Goal: Transaction & Acquisition: Book appointment/travel/reservation

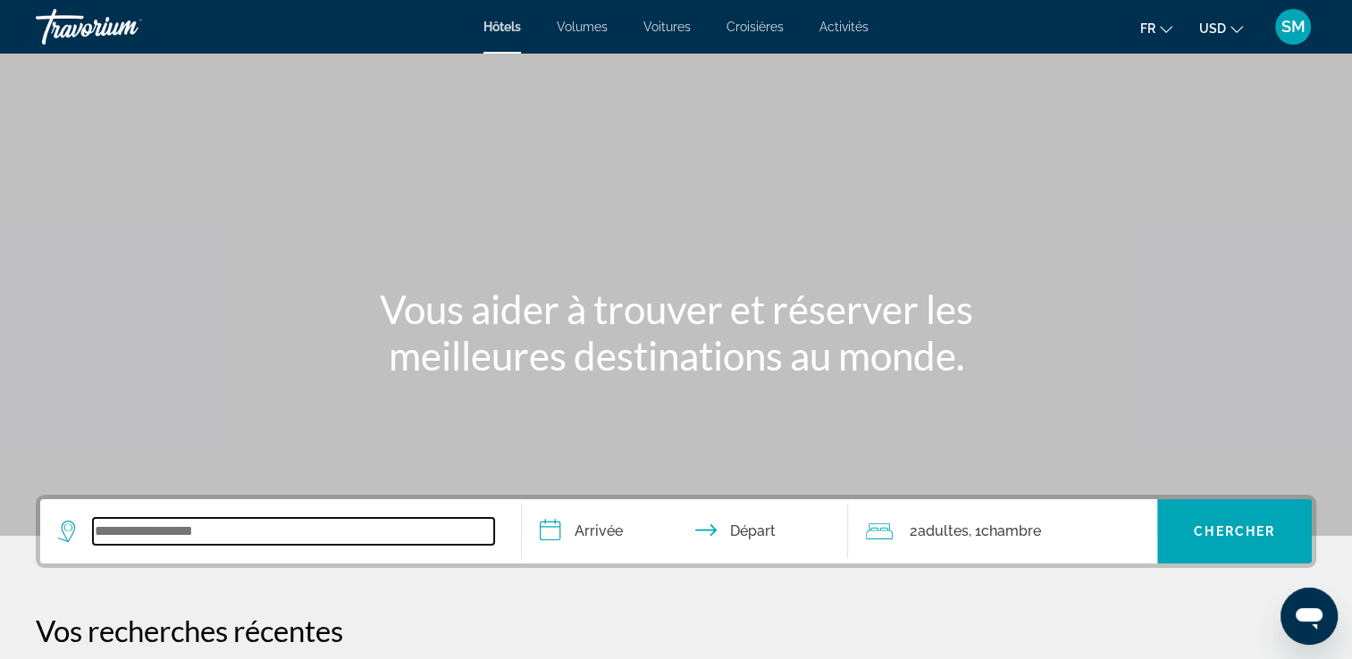
click at [318, 534] on input "Widget de recherche" at bounding box center [293, 531] width 401 height 27
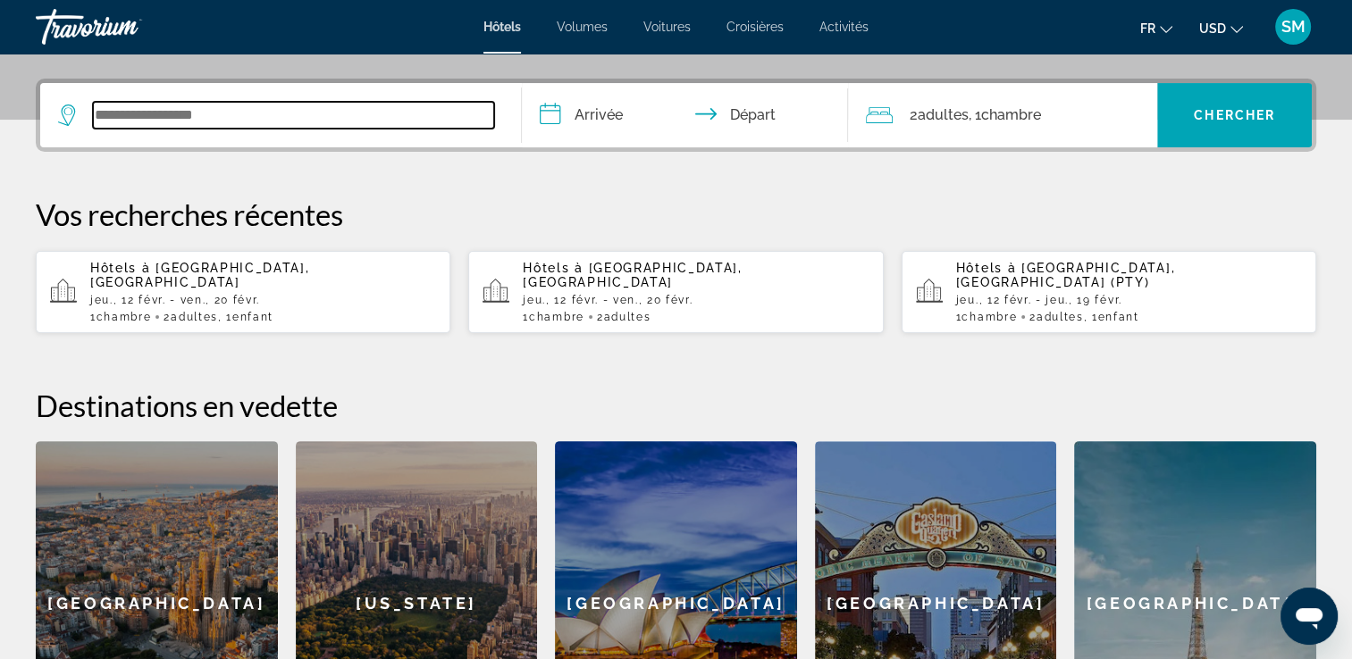
scroll to position [436, 0]
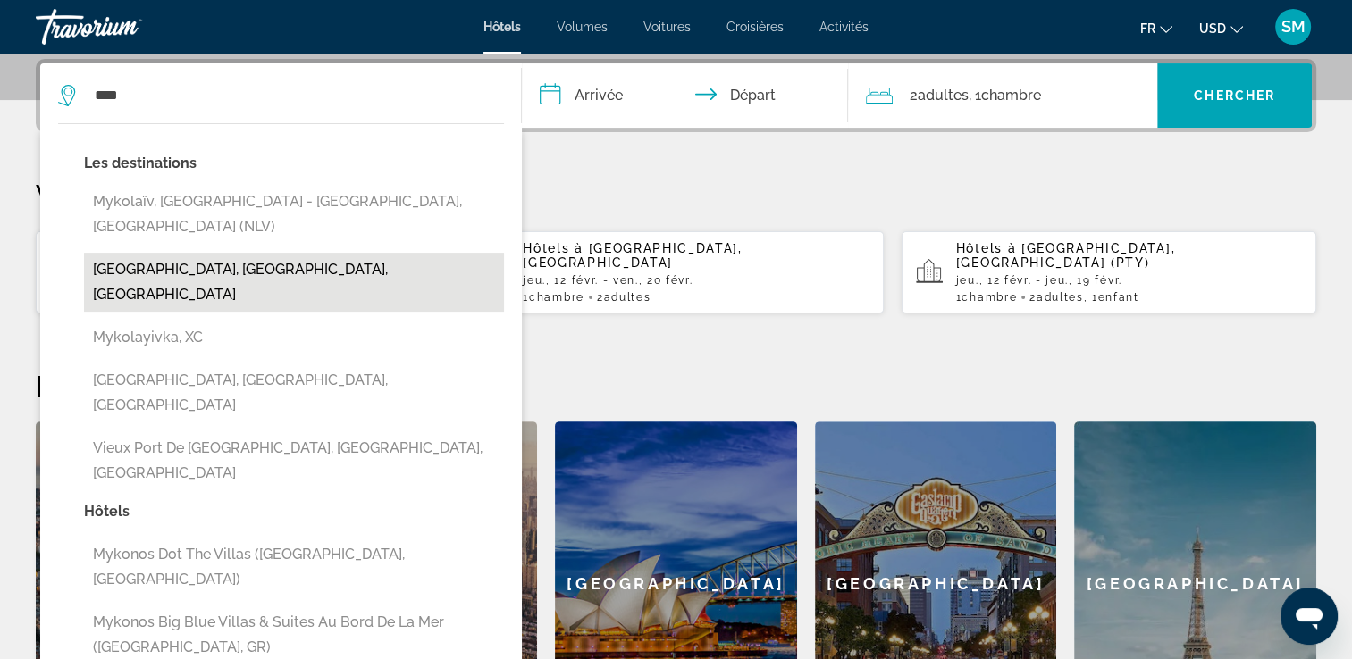
click at [198, 253] on button "[GEOGRAPHIC_DATA], [GEOGRAPHIC_DATA], [GEOGRAPHIC_DATA]" at bounding box center [294, 282] width 420 height 59
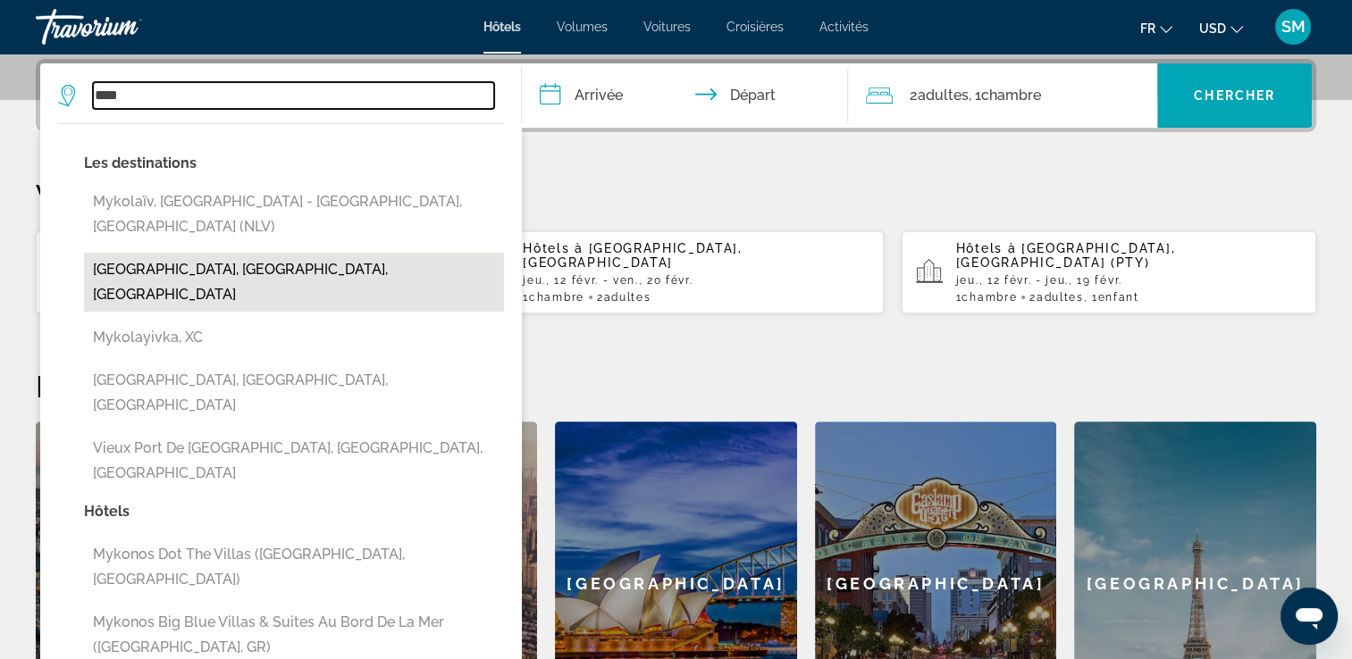
type input "**********"
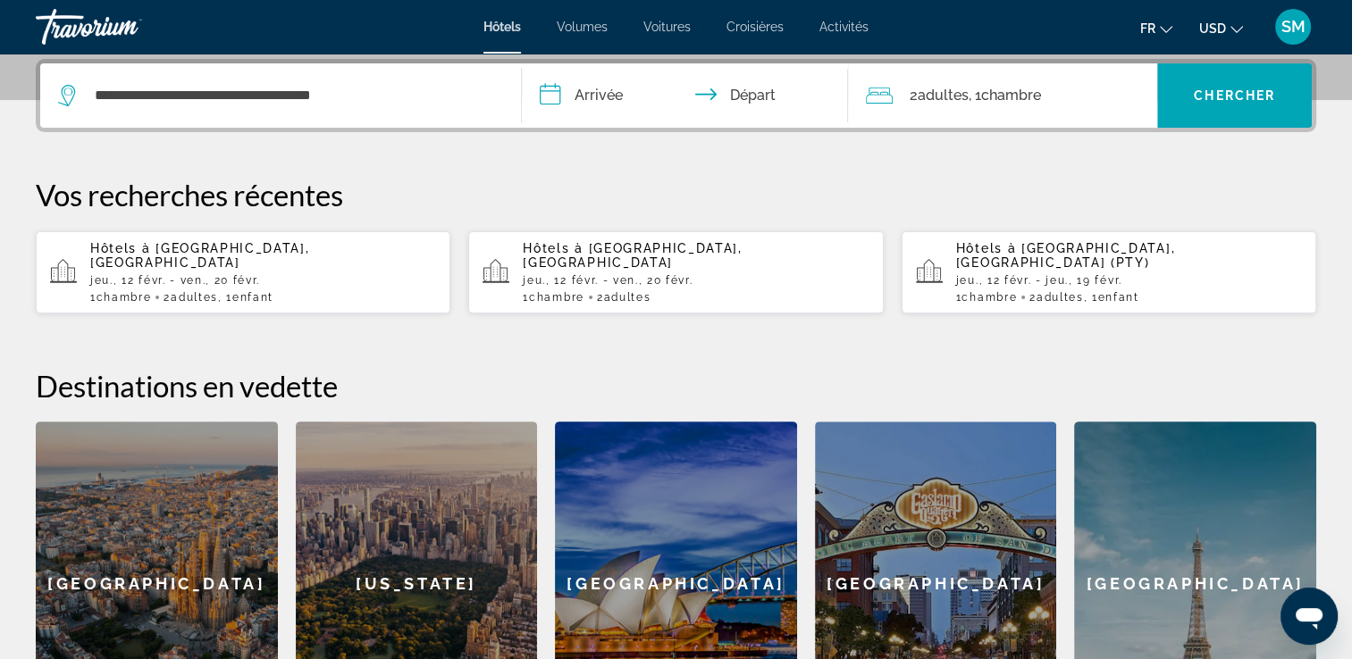
click at [611, 95] on input "**********" at bounding box center [689, 98] width 334 height 70
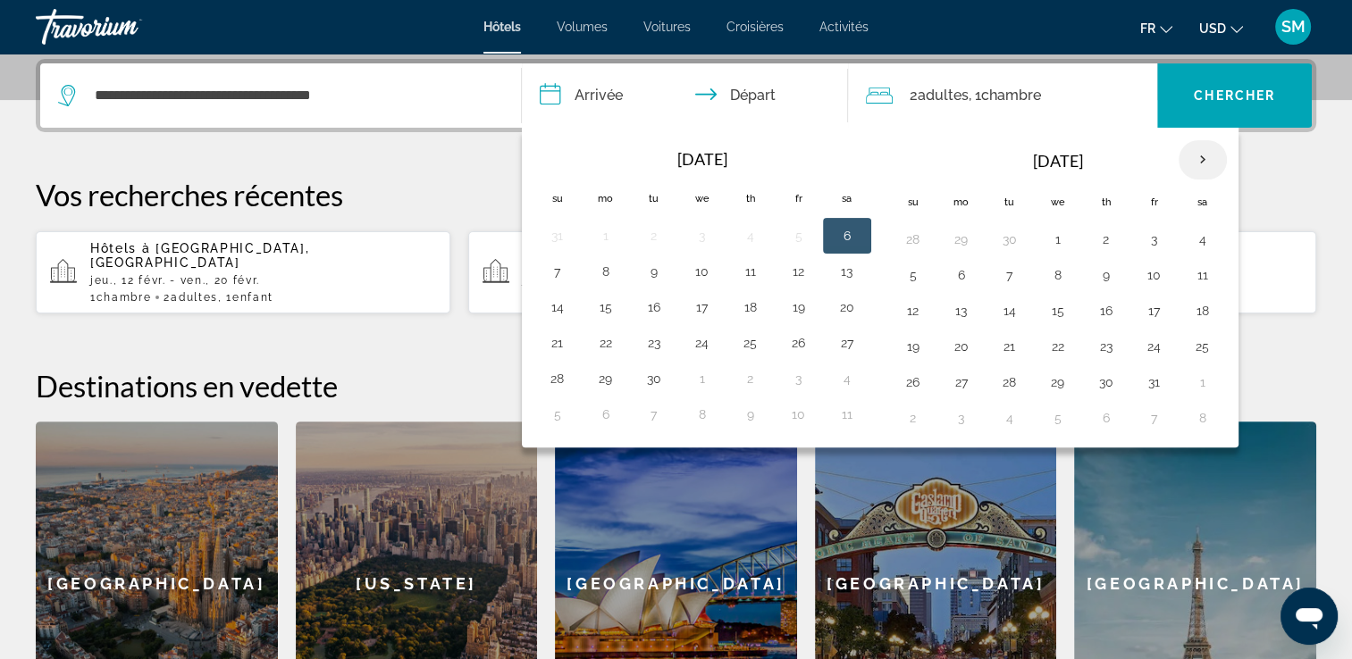
click at [1191, 155] on th "Next month" at bounding box center [1202, 159] width 48 height 39
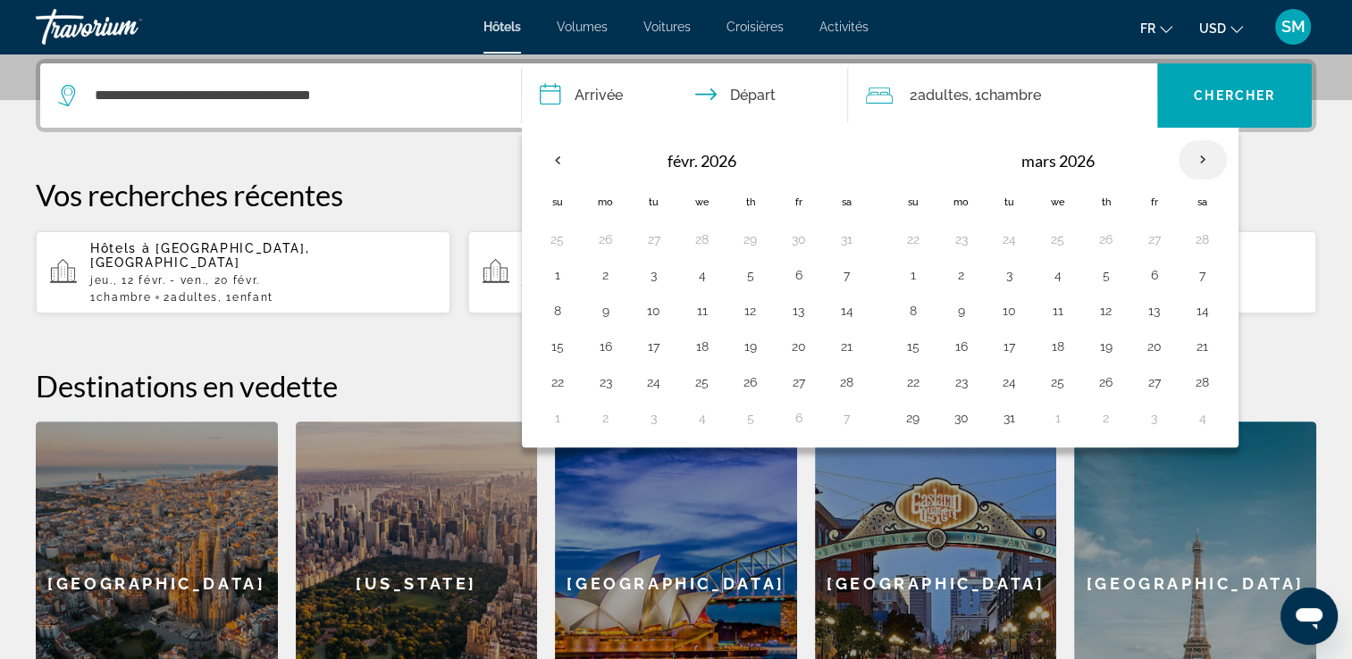
click at [1191, 155] on th "Next month" at bounding box center [1202, 159] width 48 height 39
click at [1190, 163] on th "Next month" at bounding box center [1202, 159] width 48 height 39
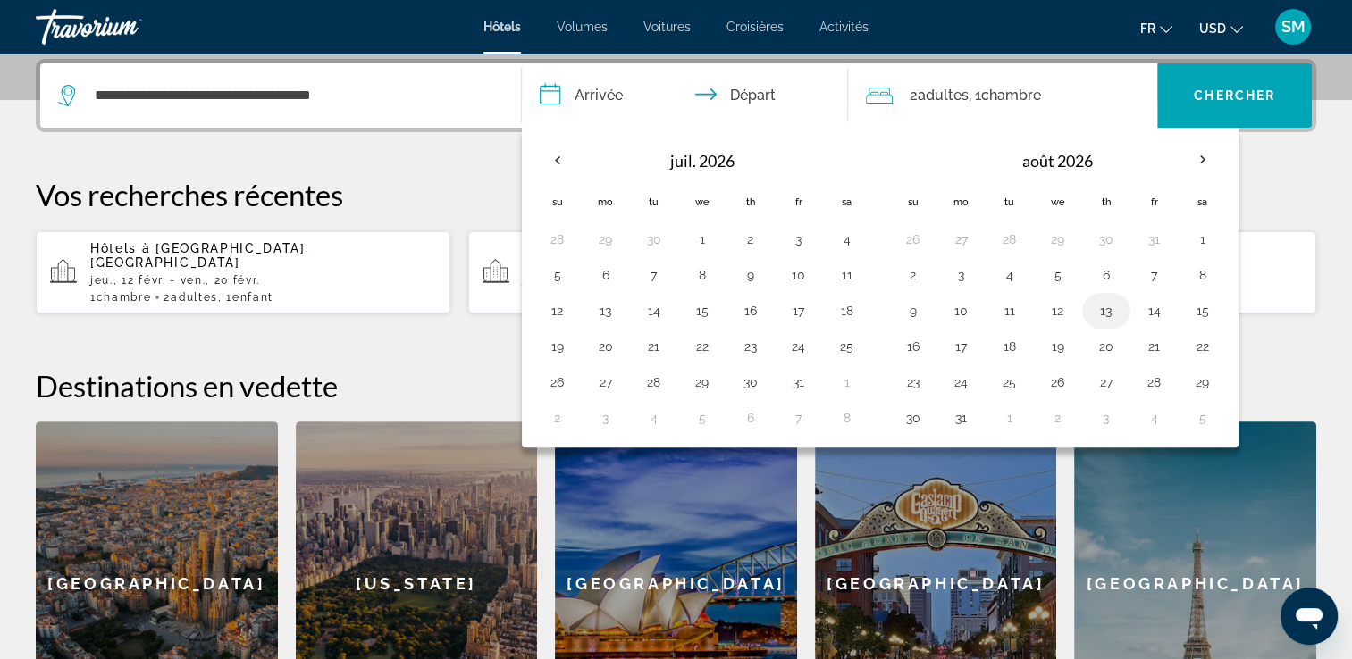
click at [1106, 313] on button "13" at bounding box center [1106, 310] width 29 height 25
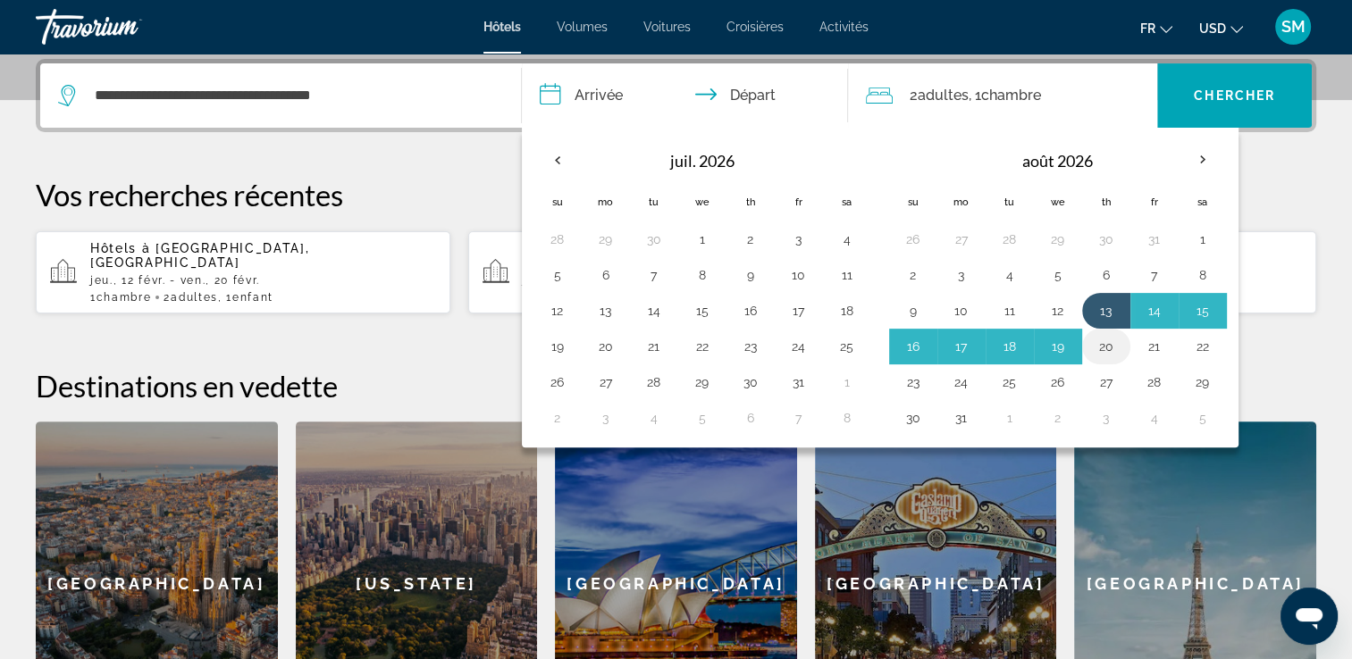
click at [1101, 343] on button "20" at bounding box center [1106, 346] width 29 height 25
type input "**********"
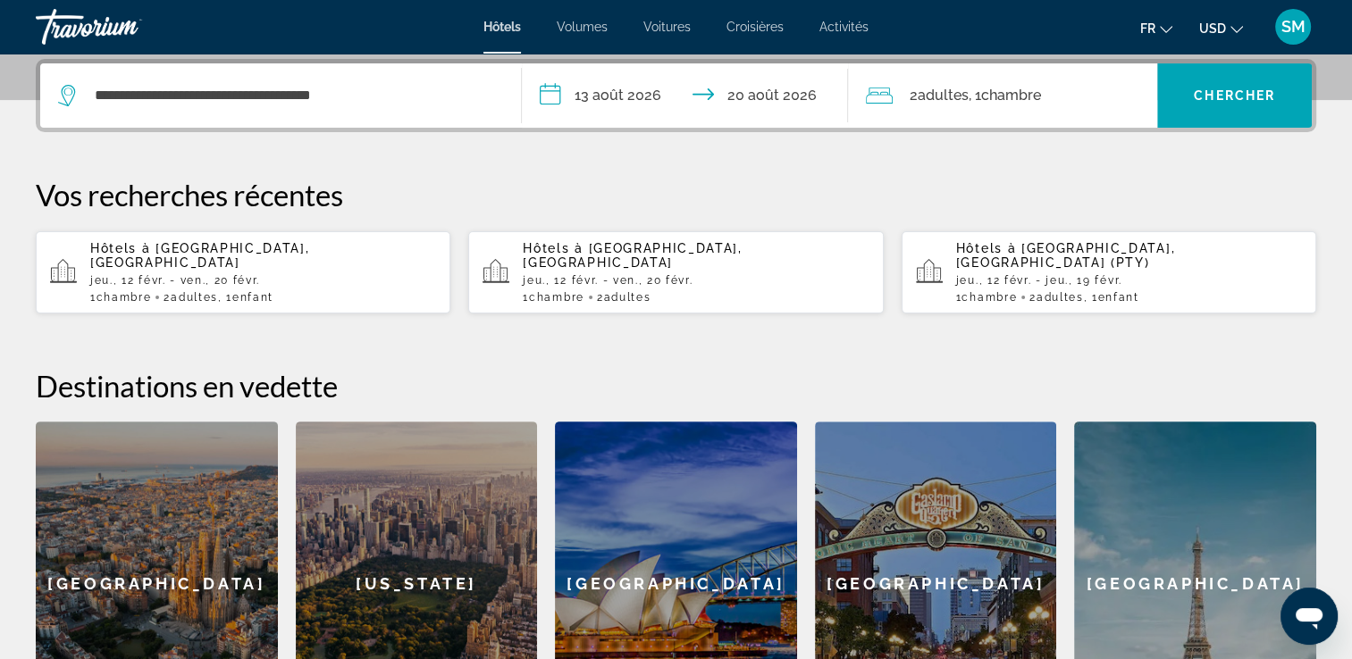
click at [1099, 96] on div "2 Adulte Adultes , 1 Chambre pièces" at bounding box center [1011, 95] width 291 height 25
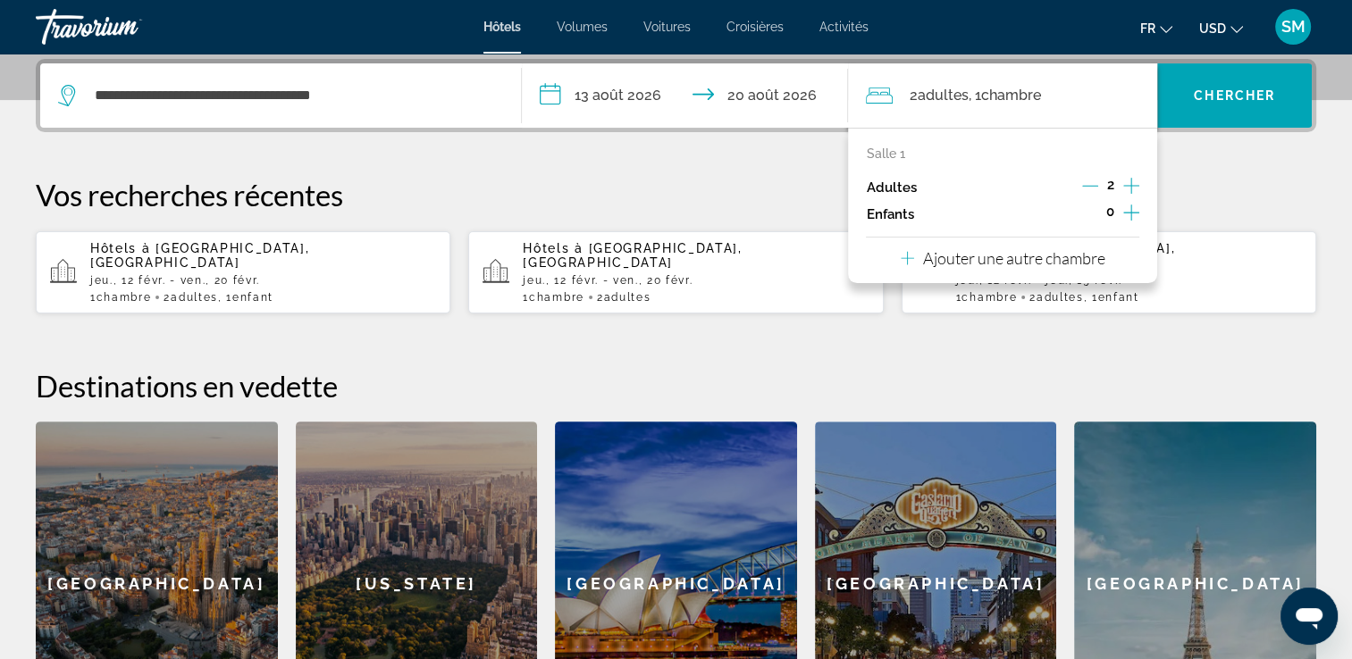
click at [1128, 213] on icon "Augmenter les enfants" at bounding box center [1131, 212] width 16 height 21
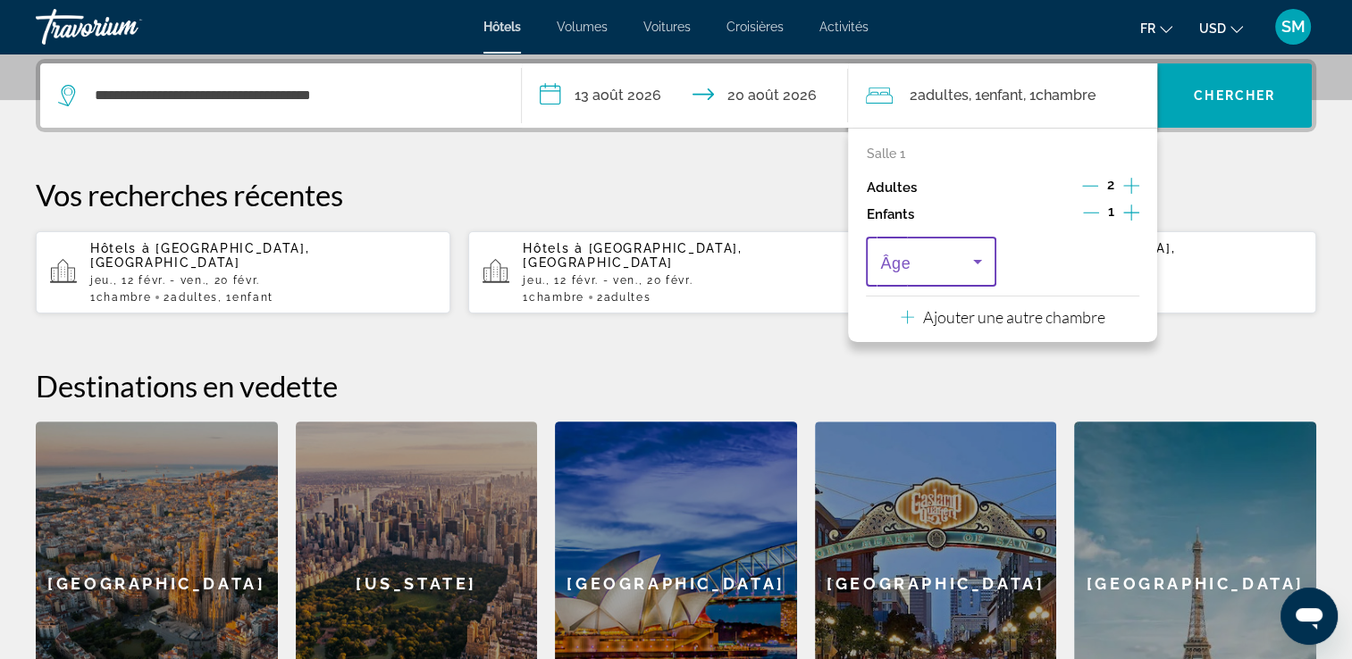
click at [976, 261] on icon "Voyageurs : 2 adultes, 1 enfant" at bounding box center [977, 262] width 9 height 4
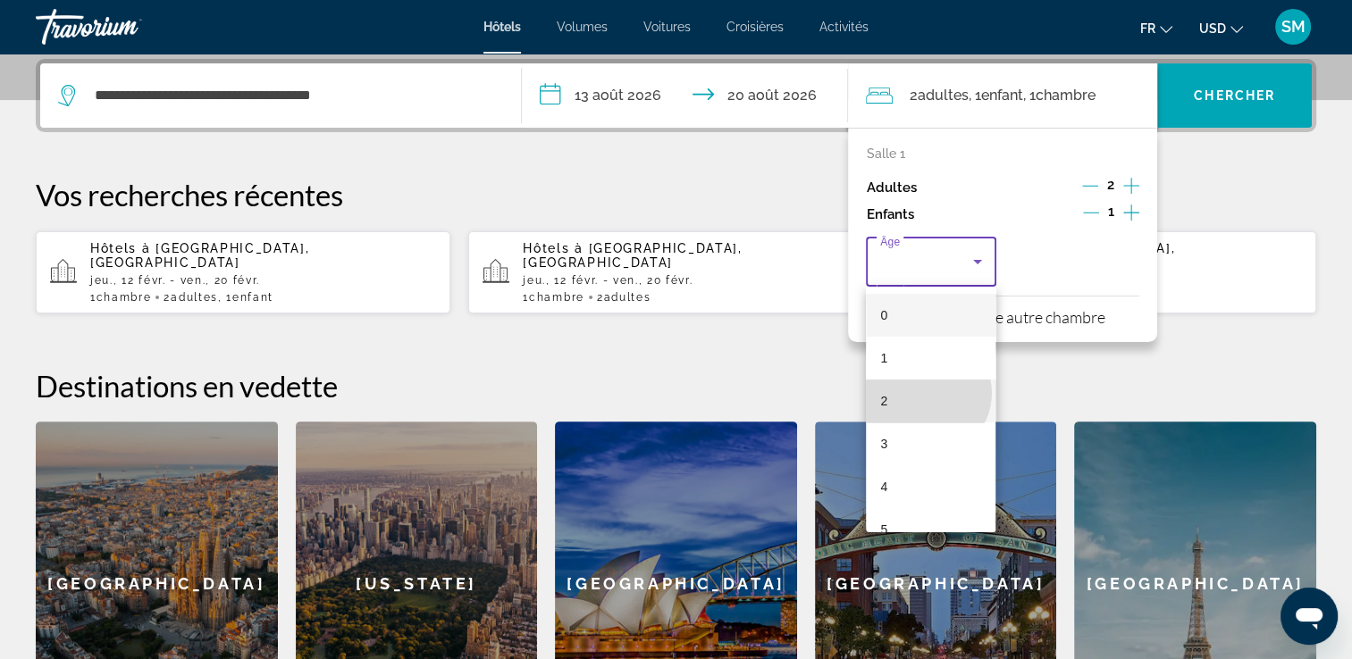
click at [925, 393] on mat-option "2" at bounding box center [931, 401] width 130 height 43
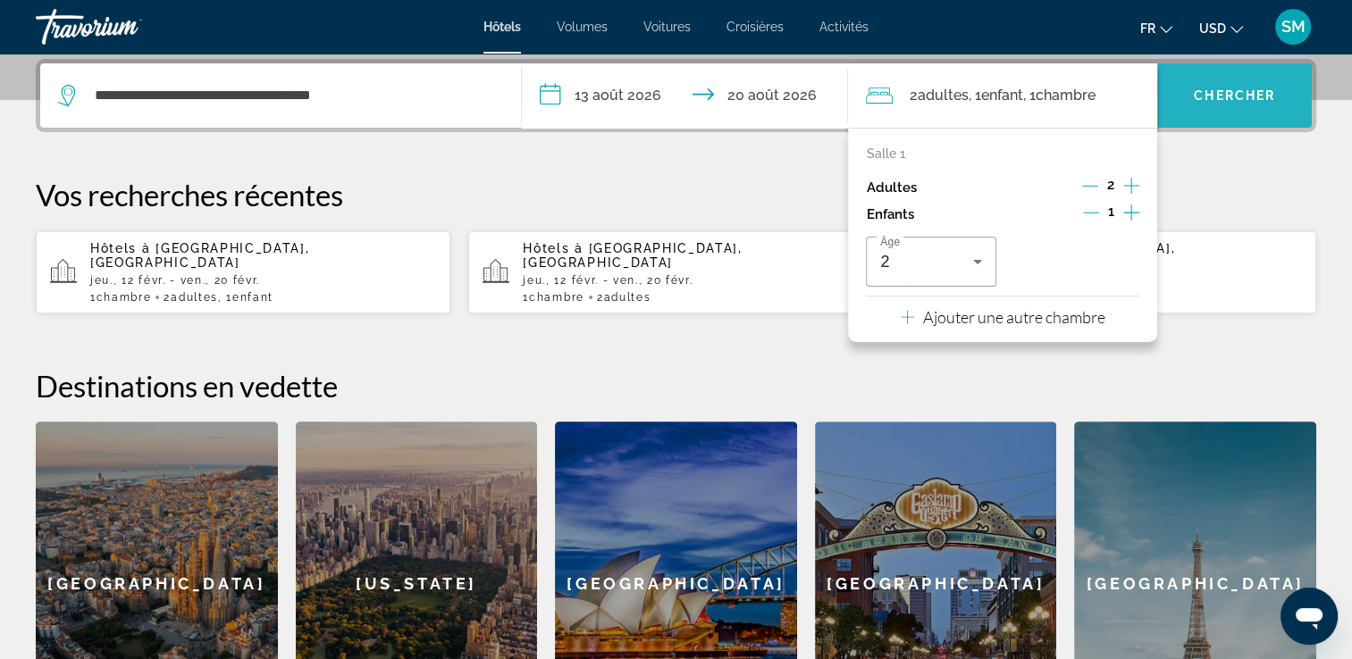
click at [1218, 120] on span "Widget de recherche" at bounding box center [1234, 95] width 155 height 64
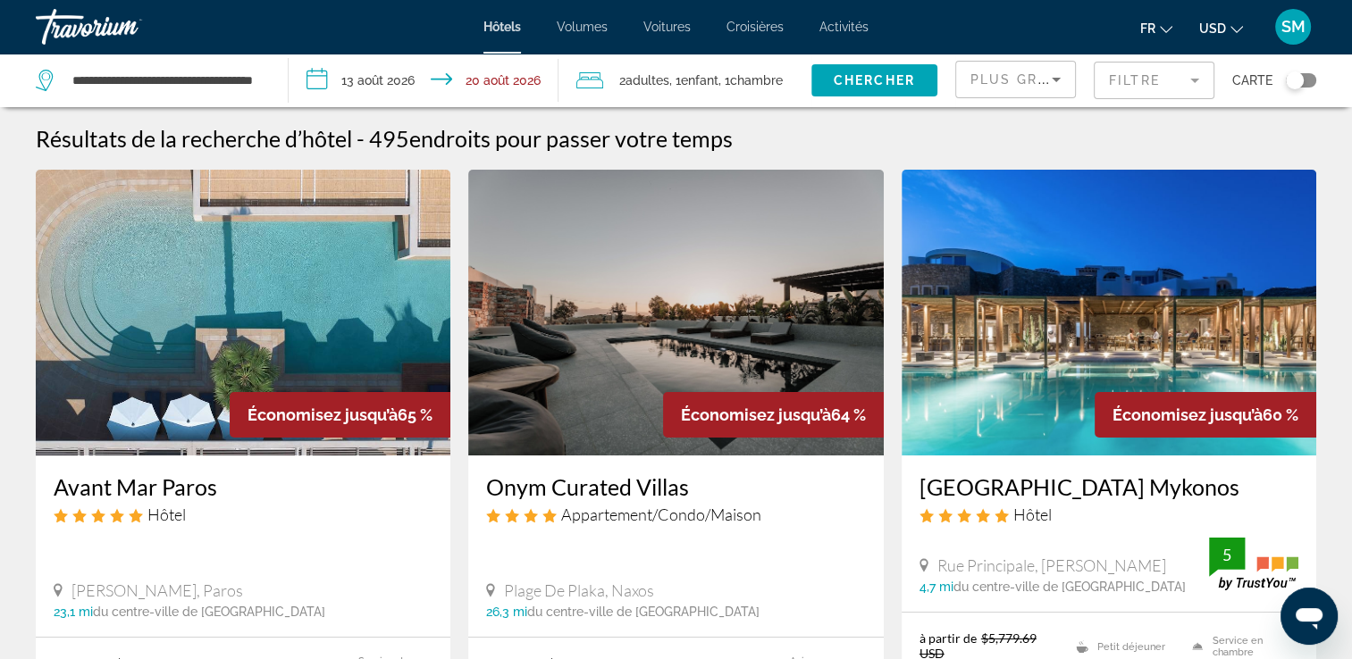
click at [1234, 32] on icon "Changer de devise" at bounding box center [1236, 29] width 13 height 13
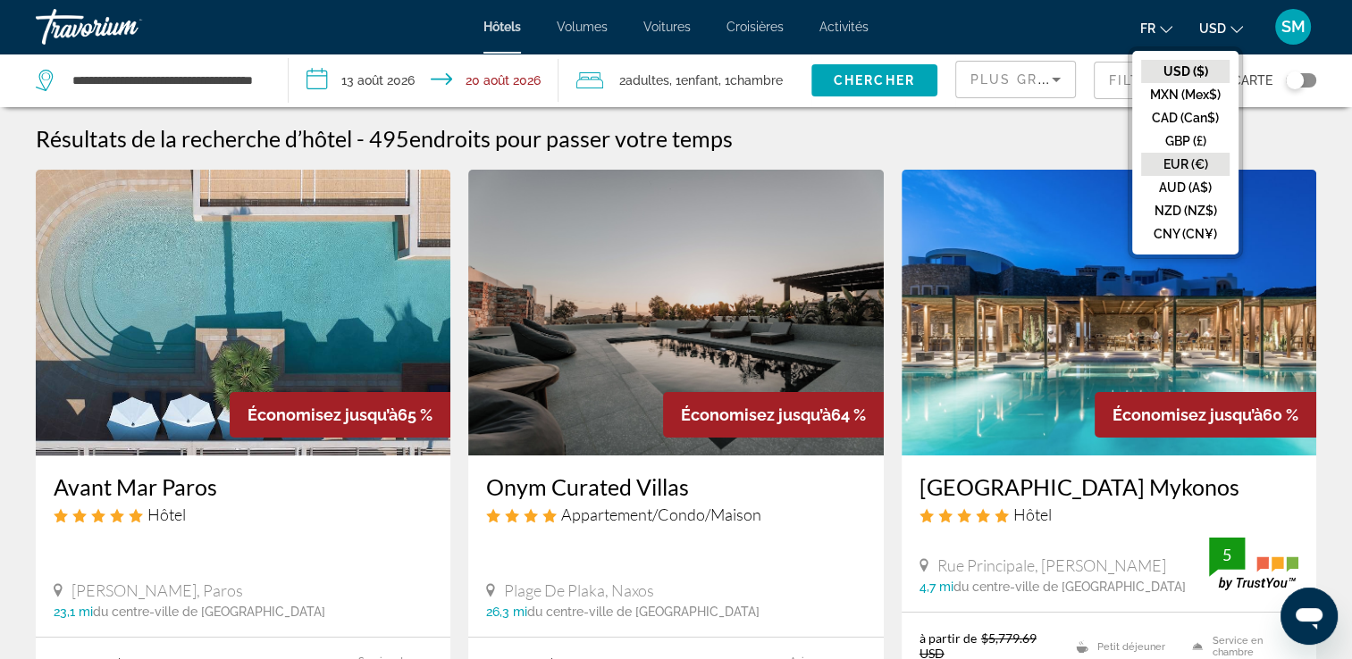
click at [1193, 160] on button "EUR (€)" at bounding box center [1185, 164] width 88 height 23
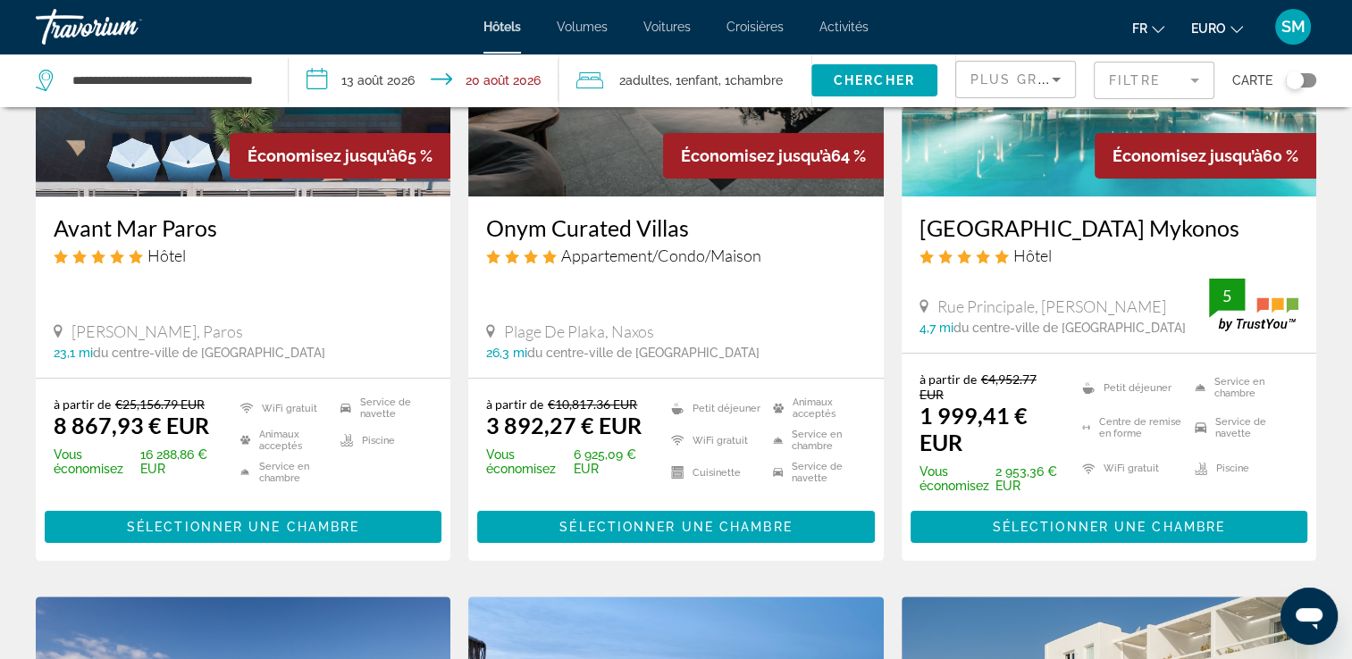
scroll to position [247, 0]
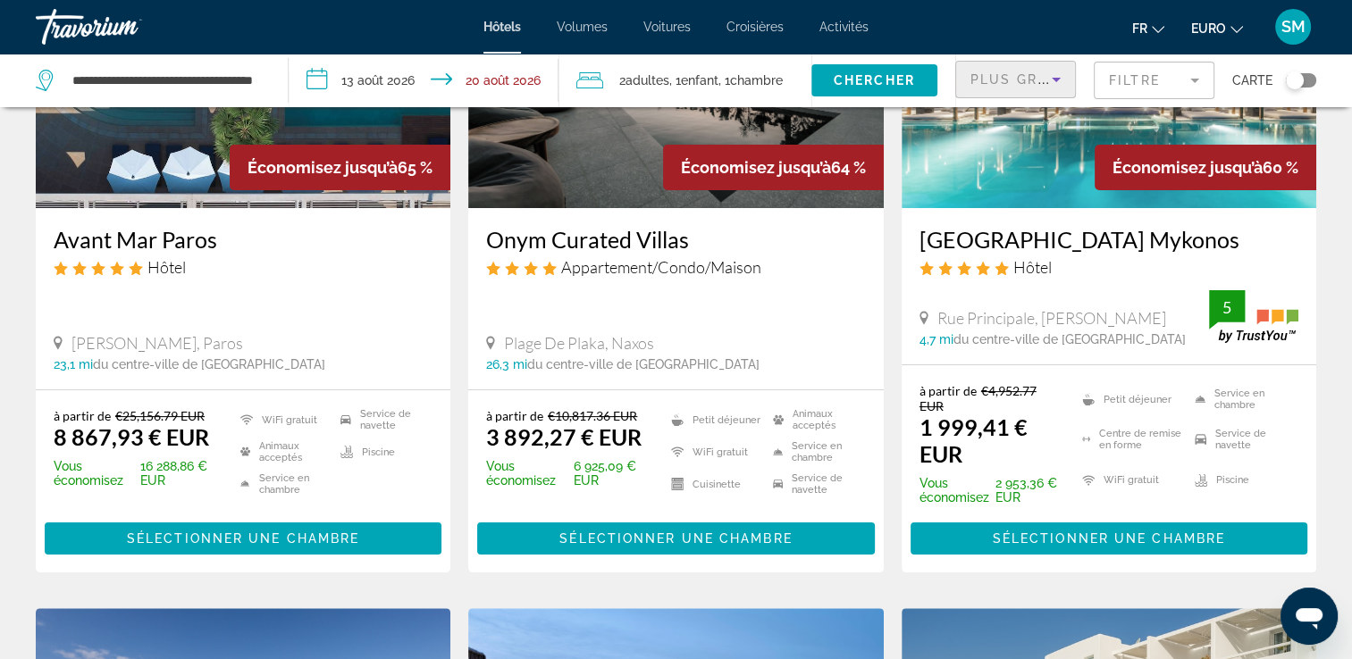
click at [1053, 73] on icon "Trier par" at bounding box center [1055, 79] width 21 height 21
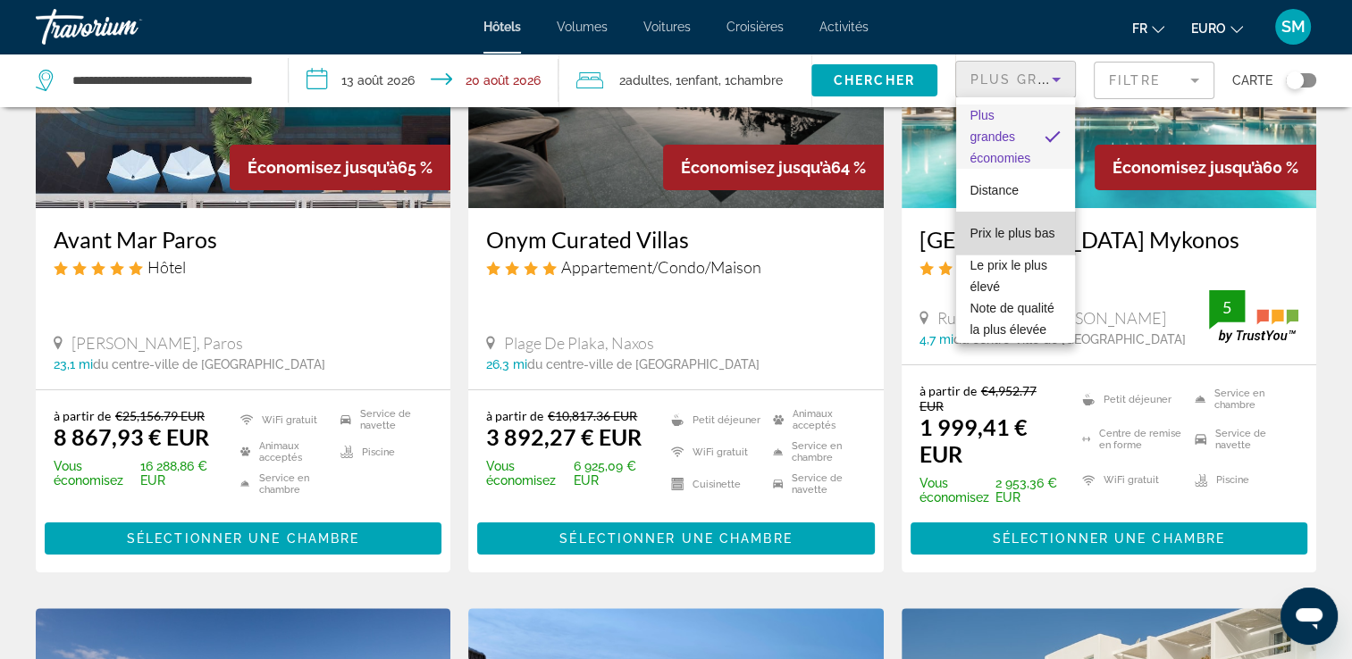
click at [1017, 226] on span "Prix le plus bas" at bounding box center [1012, 233] width 85 height 14
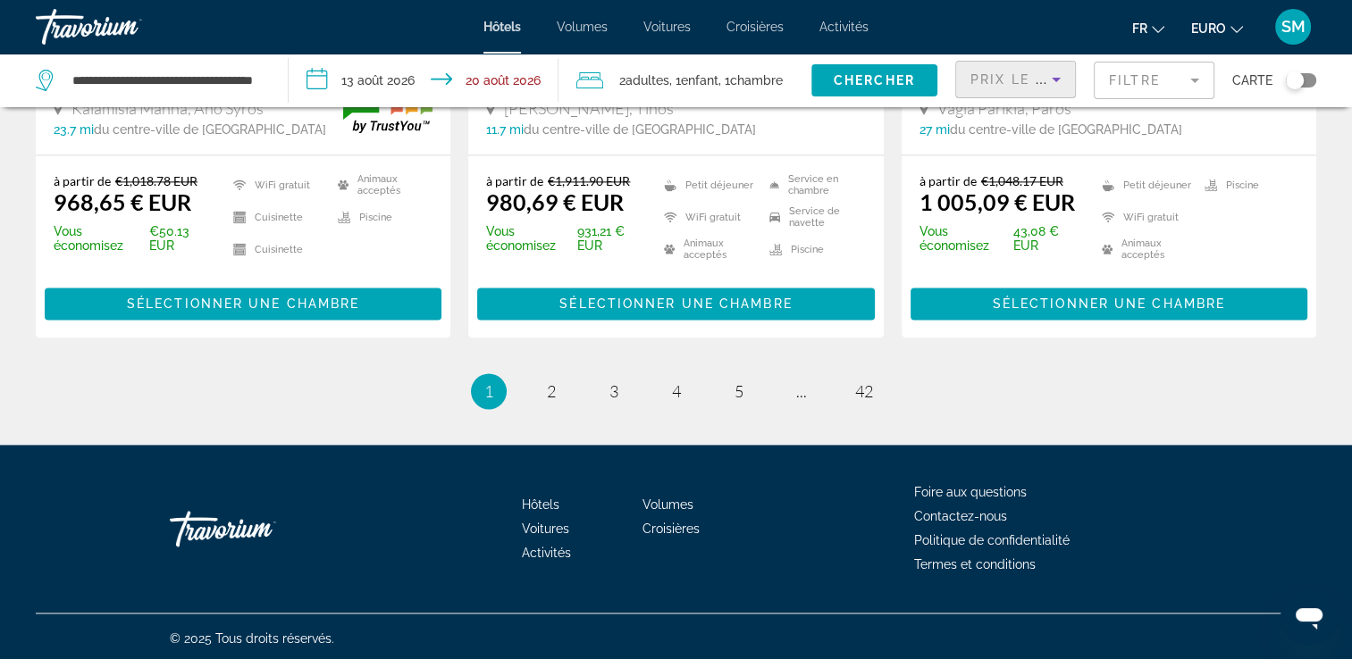
scroll to position [2385, 0]
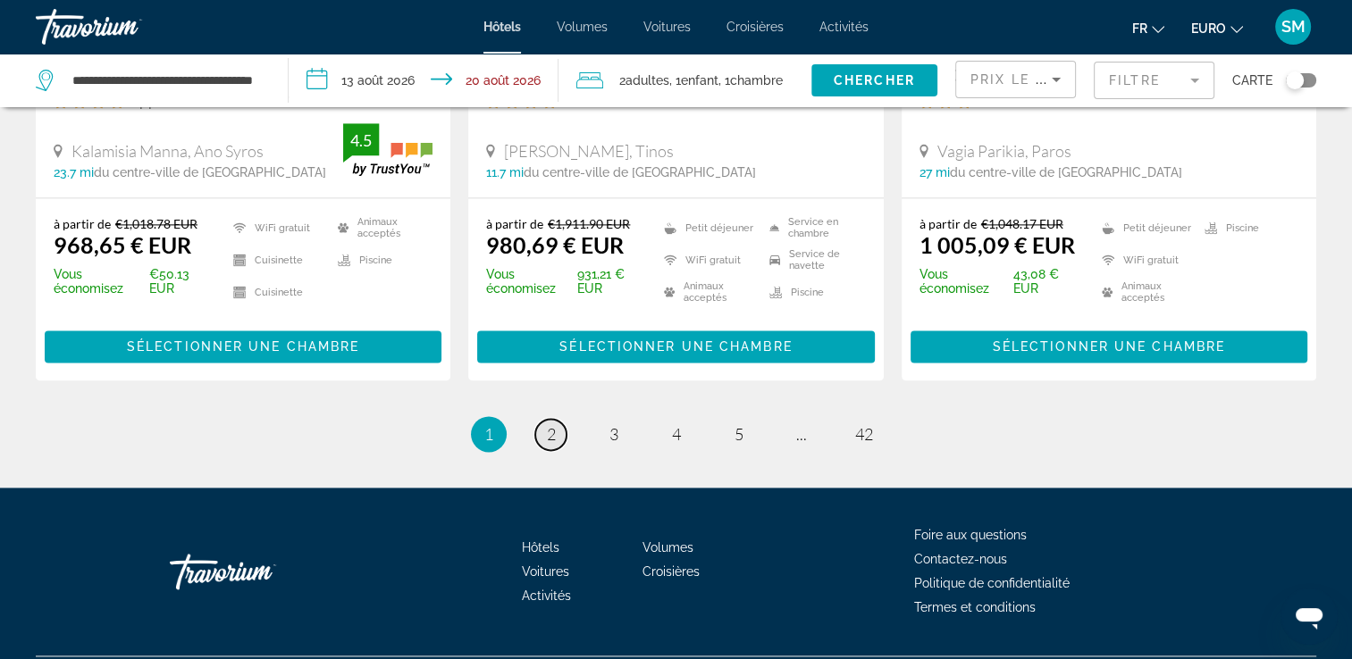
click at [561, 431] on link "page 2" at bounding box center [550, 434] width 31 height 31
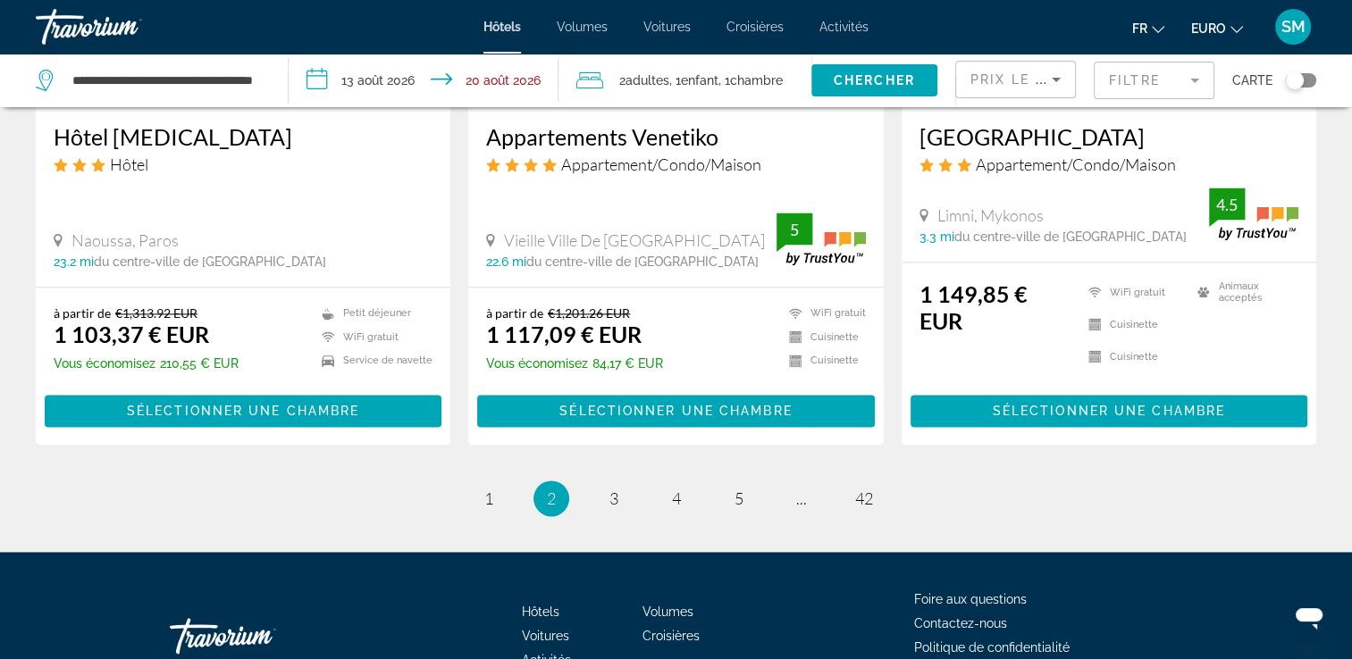
scroll to position [2380, 0]
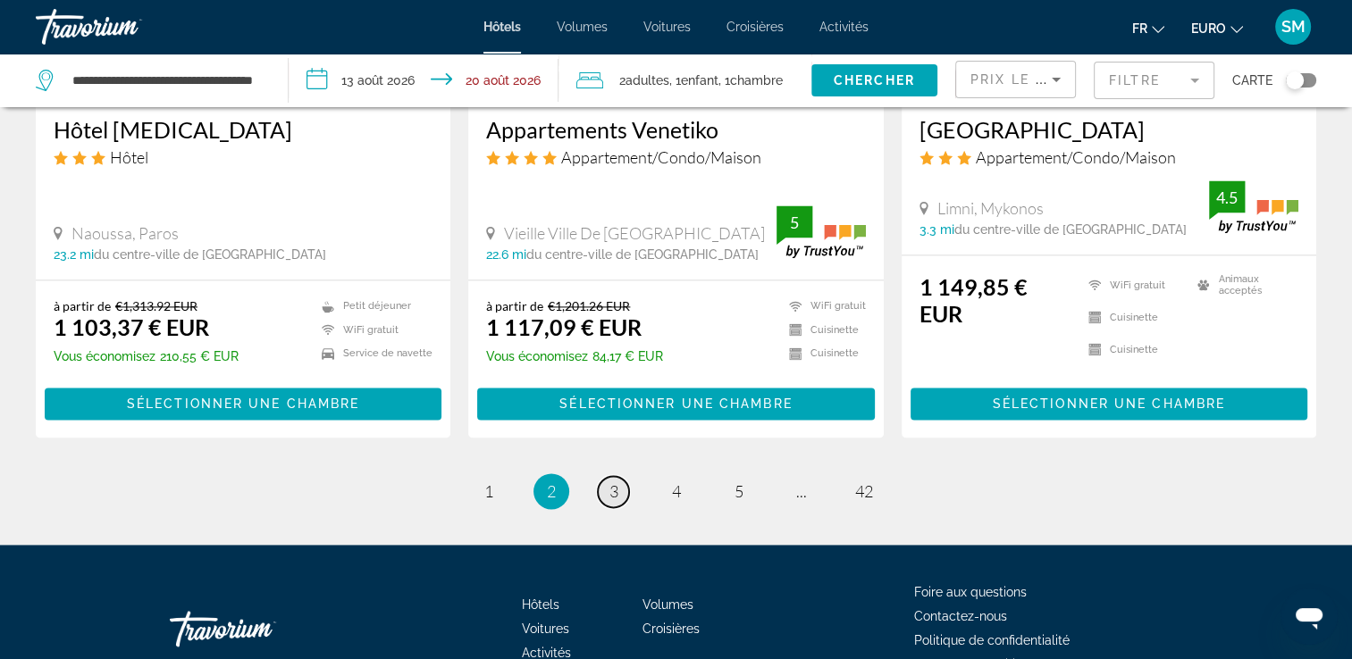
click at [612, 481] on span "3" at bounding box center [613, 491] width 9 height 20
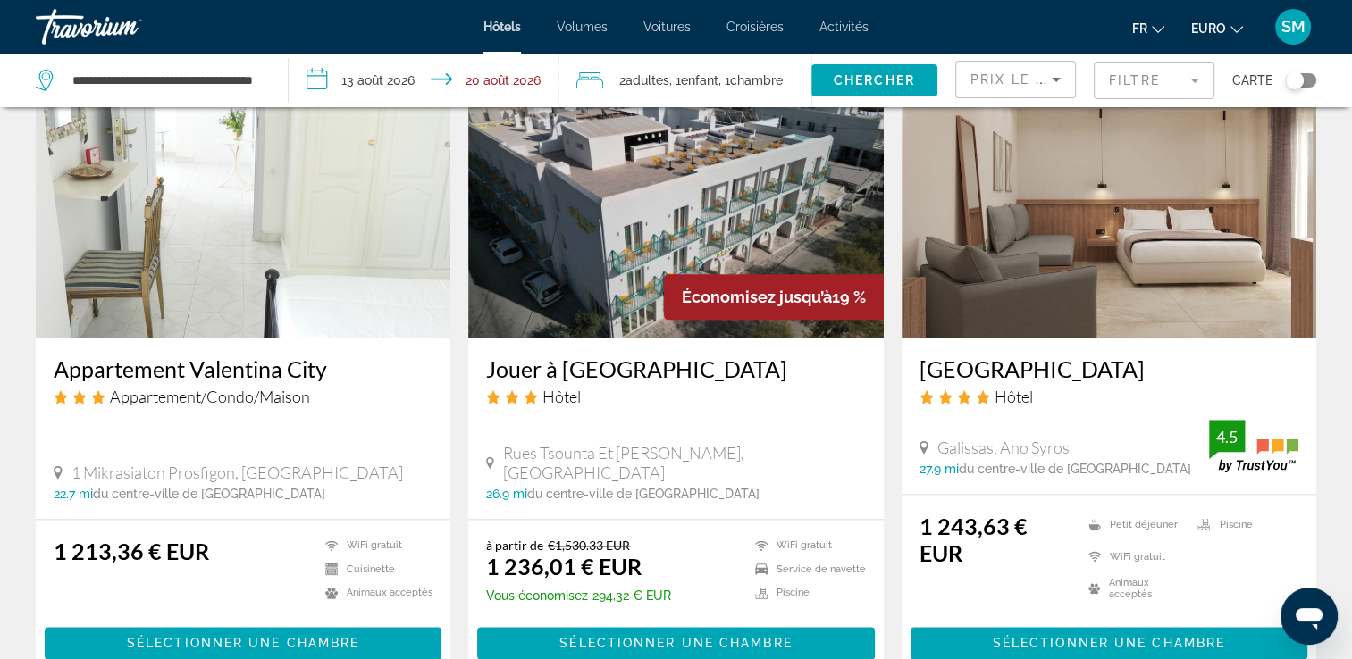
scroll to position [2123, 0]
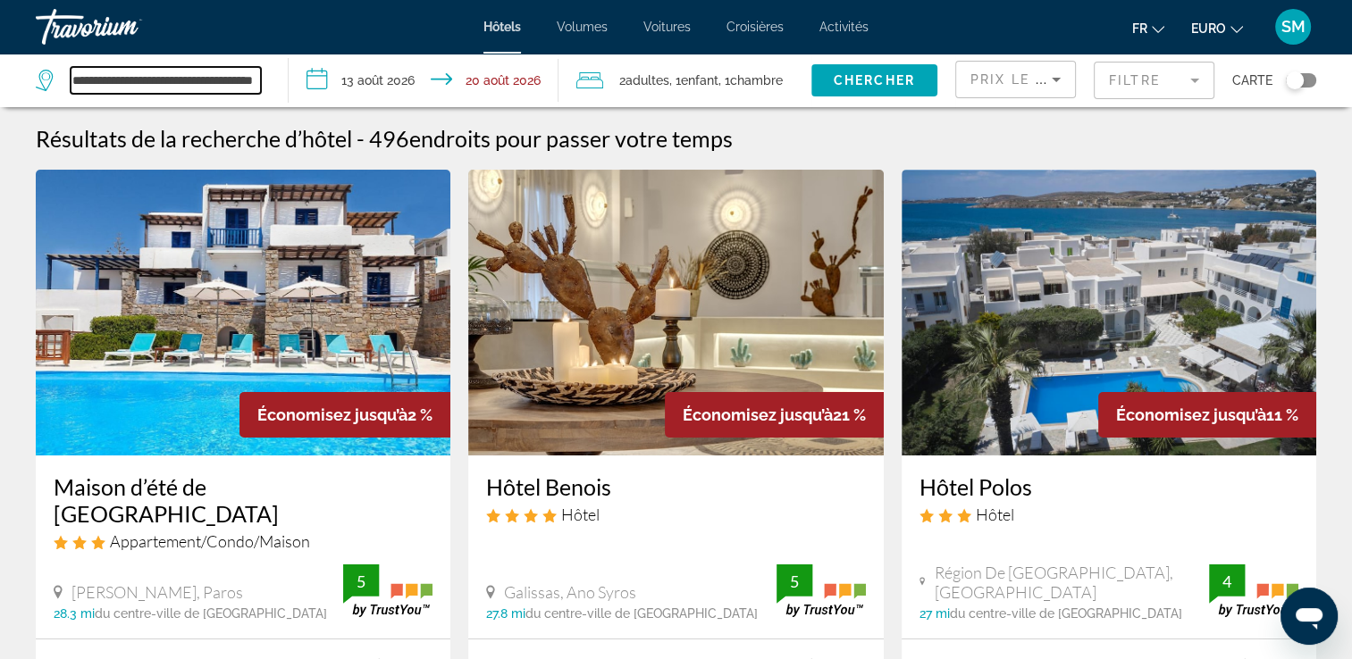
click at [163, 90] on input "**********" at bounding box center [166, 80] width 190 height 27
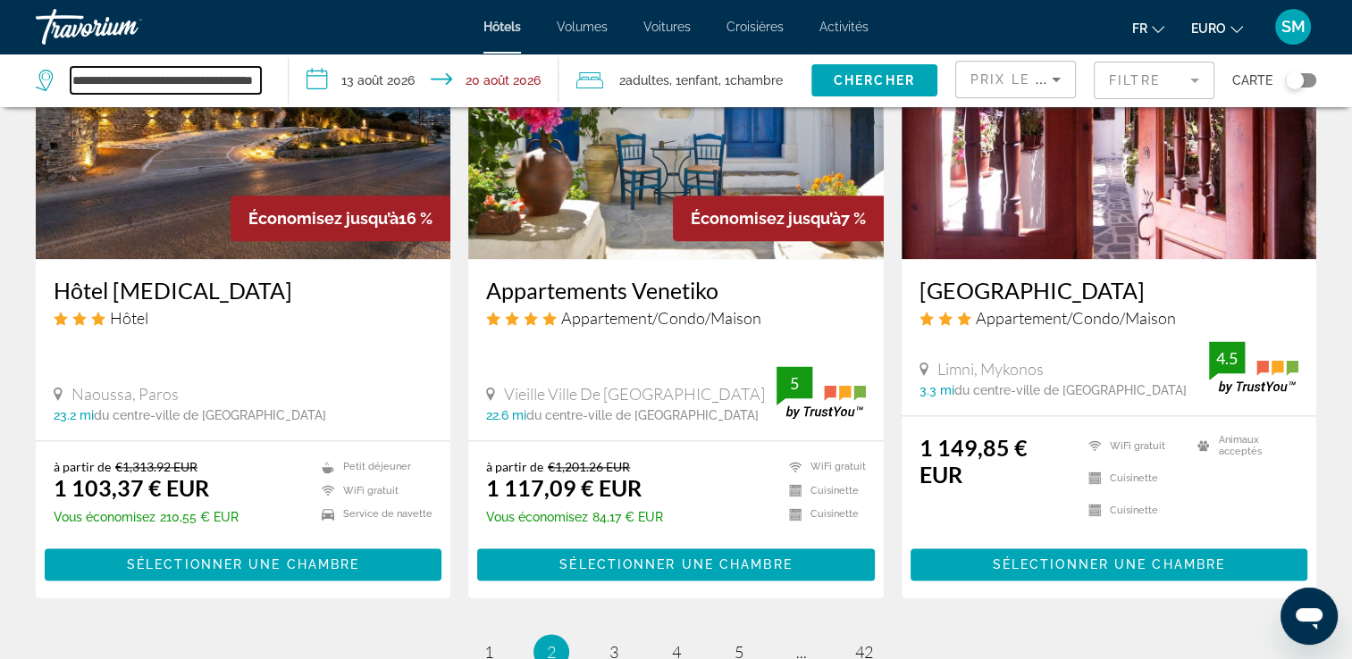
scroll to position [2215, 0]
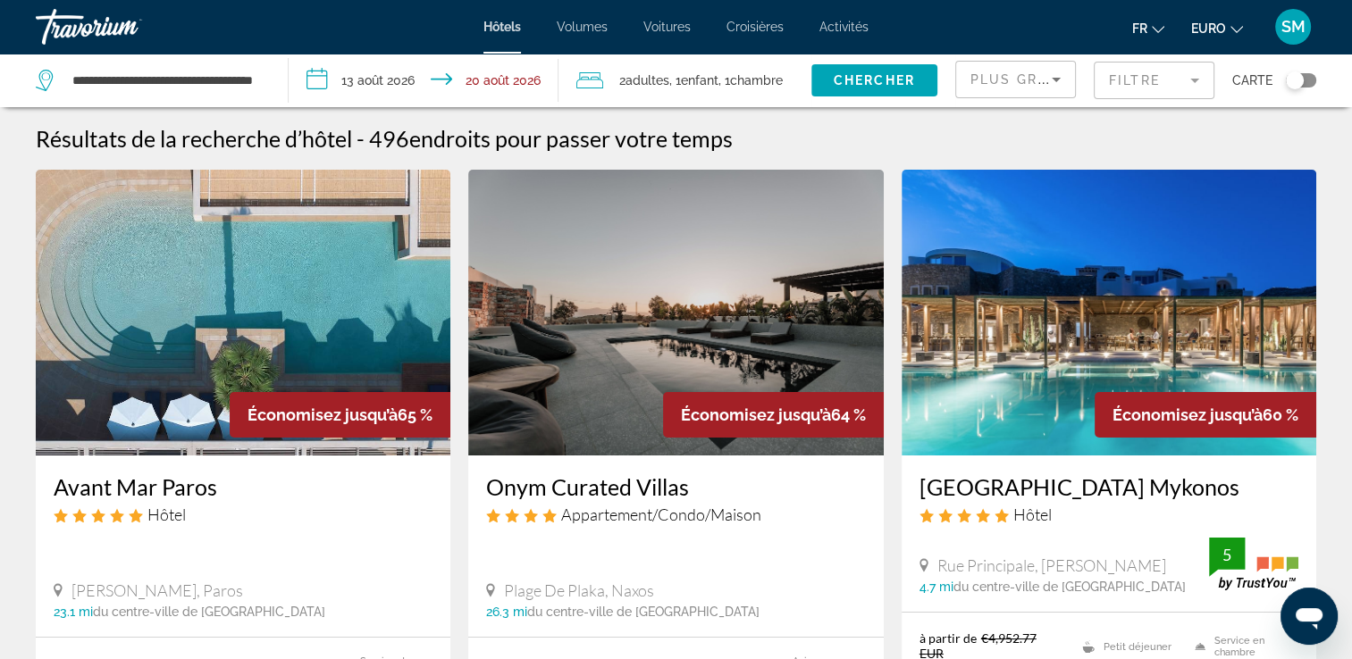
click at [1028, 335] on img "Contenu principal" at bounding box center [1108, 313] width 414 height 286
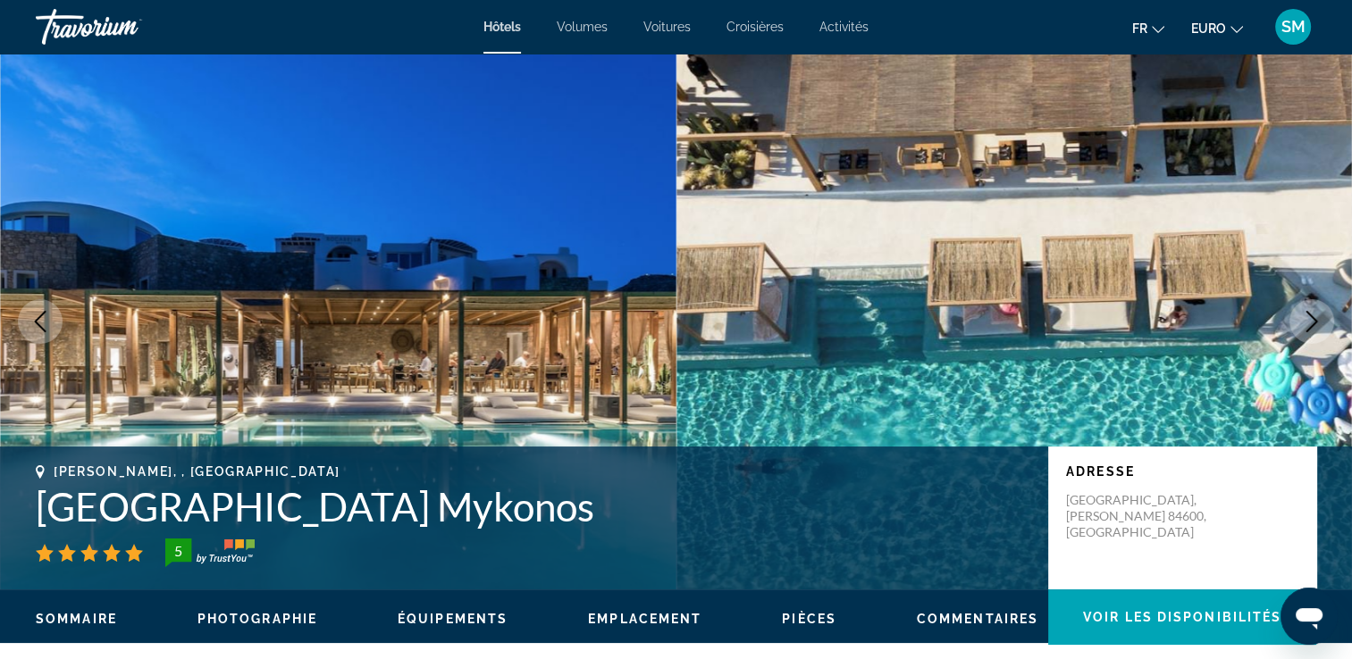
click at [1305, 320] on icon "Image suivante" at bounding box center [1311, 321] width 21 height 21
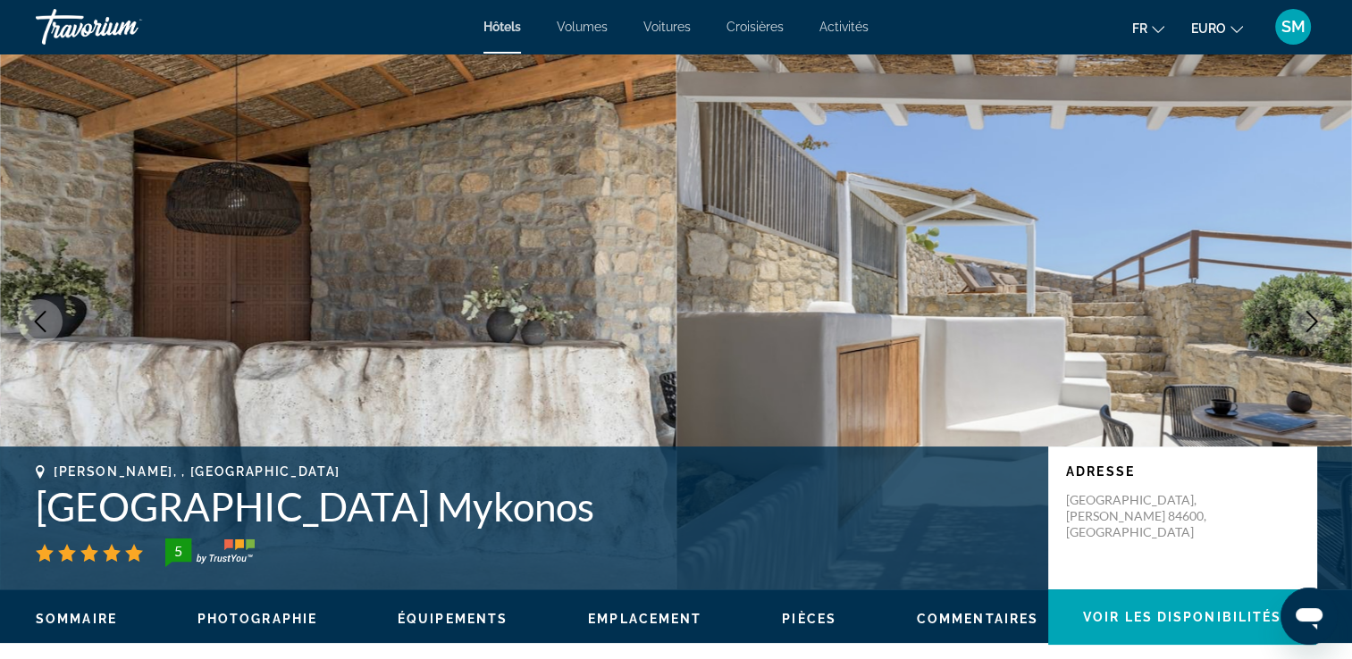
click at [1305, 320] on icon "Image suivante" at bounding box center [1311, 321] width 21 height 21
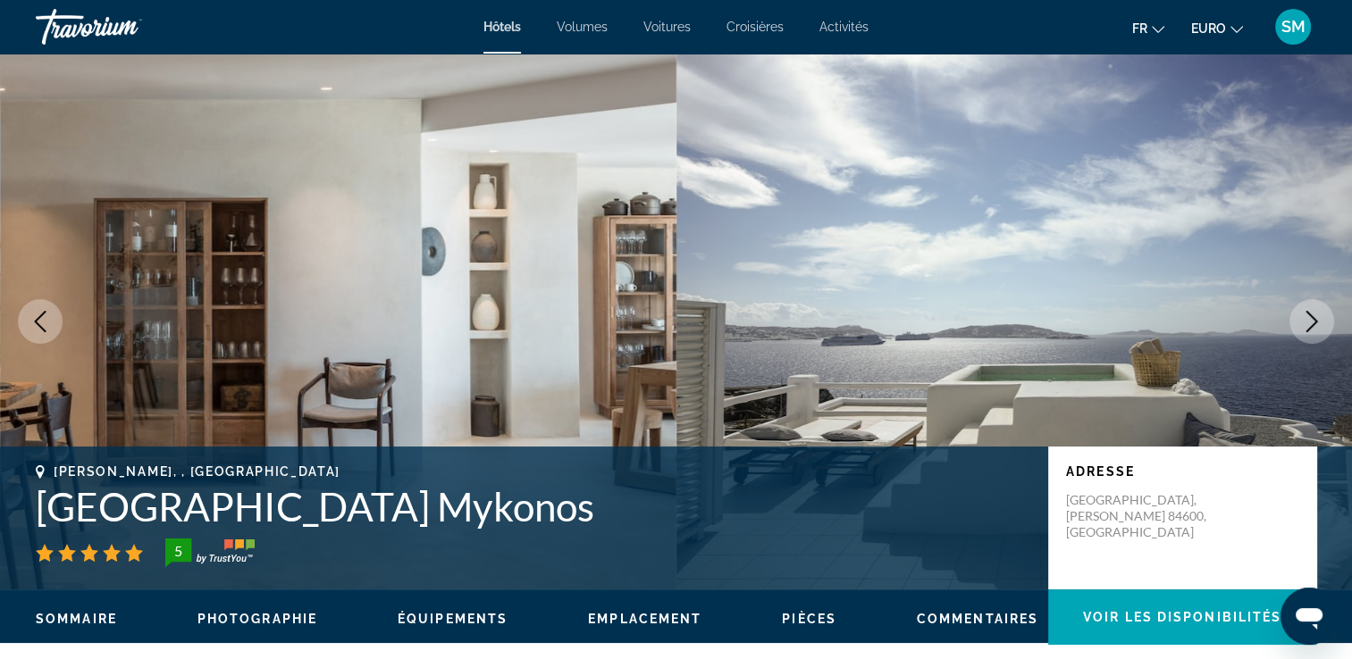
click at [1305, 320] on icon "Image suivante" at bounding box center [1311, 321] width 21 height 21
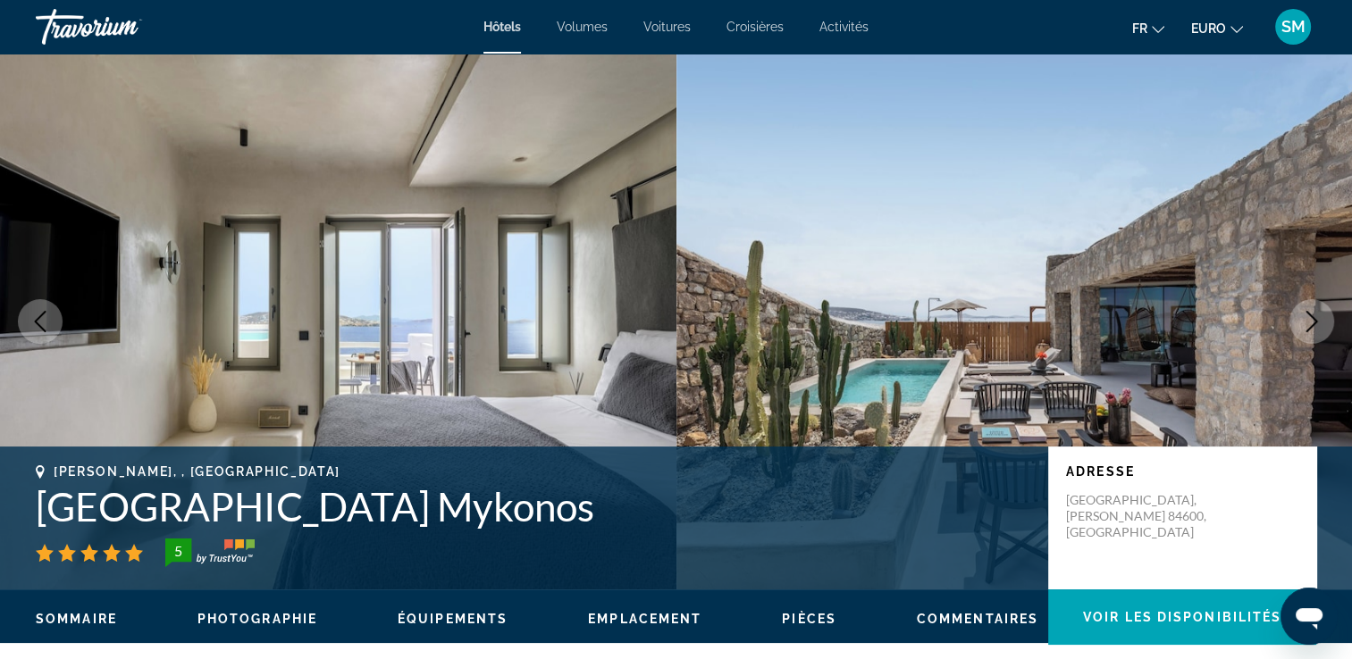
click at [1305, 320] on icon "Image suivante" at bounding box center [1311, 321] width 21 height 21
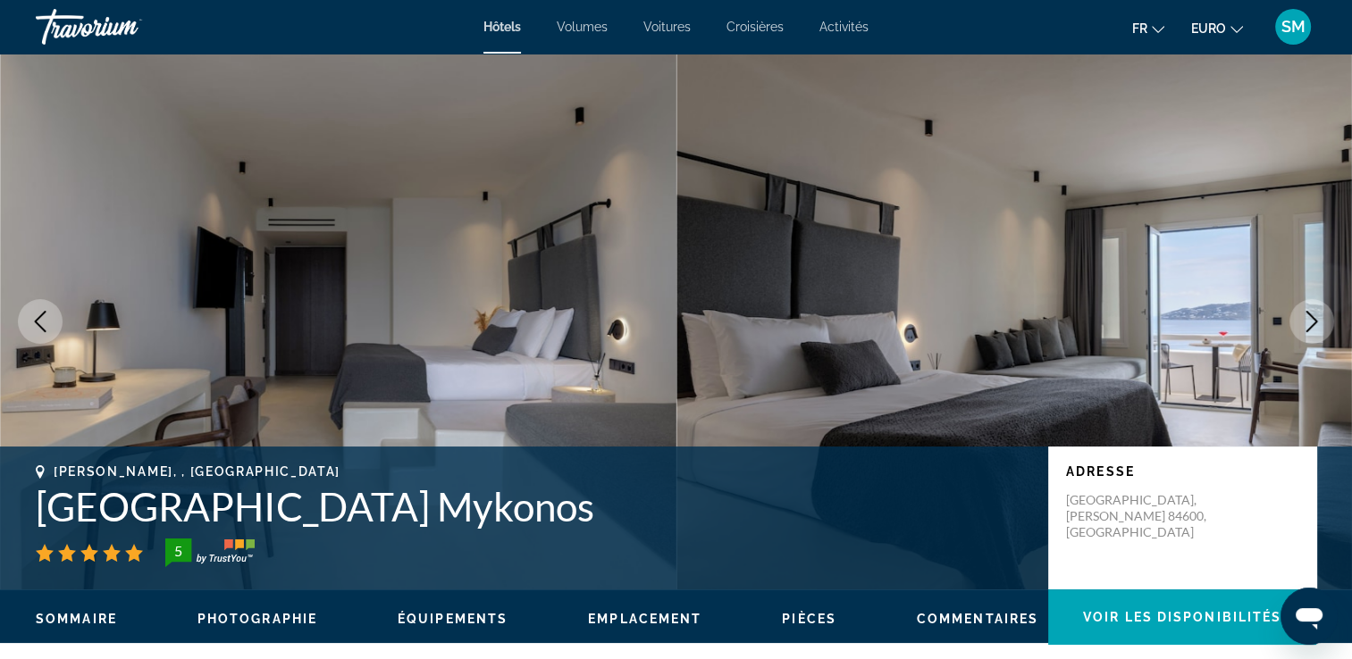
click at [1305, 320] on icon "Image suivante" at bounding box center [1311, 321] width 21 height 21
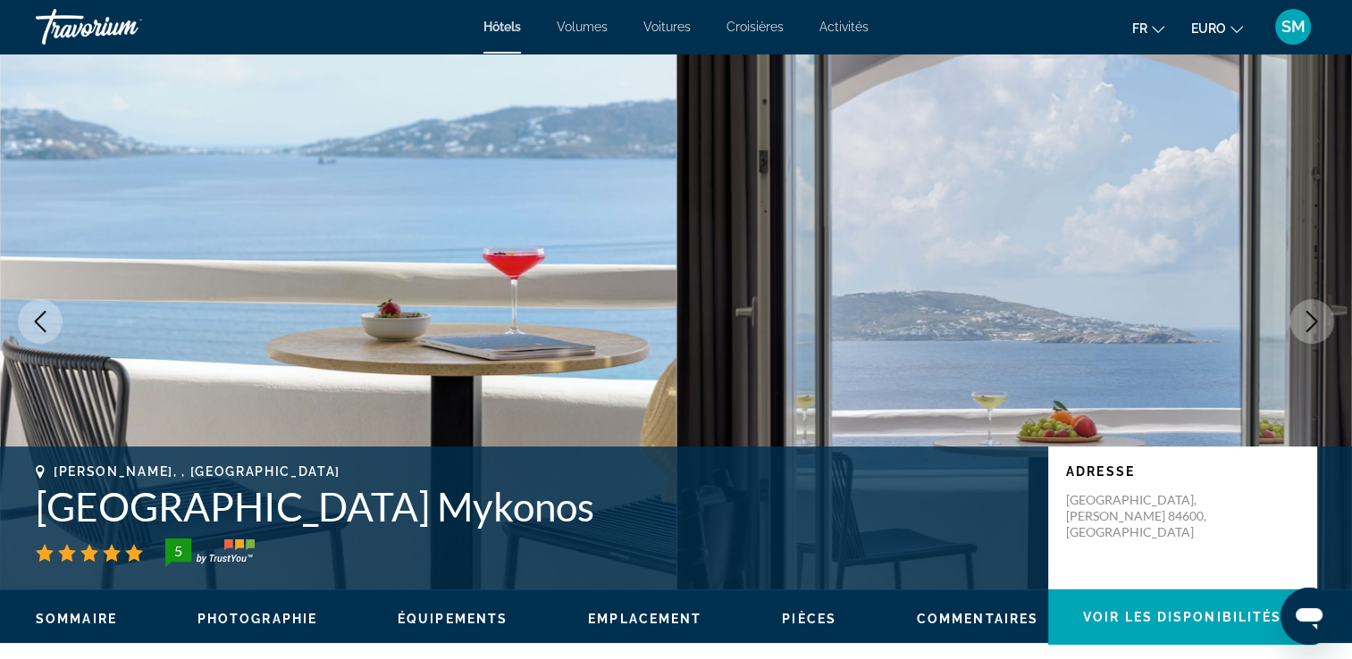
click at [1305, 320] on icon "Image suivante" at bounding box center [1311, 321] width 21 height 21
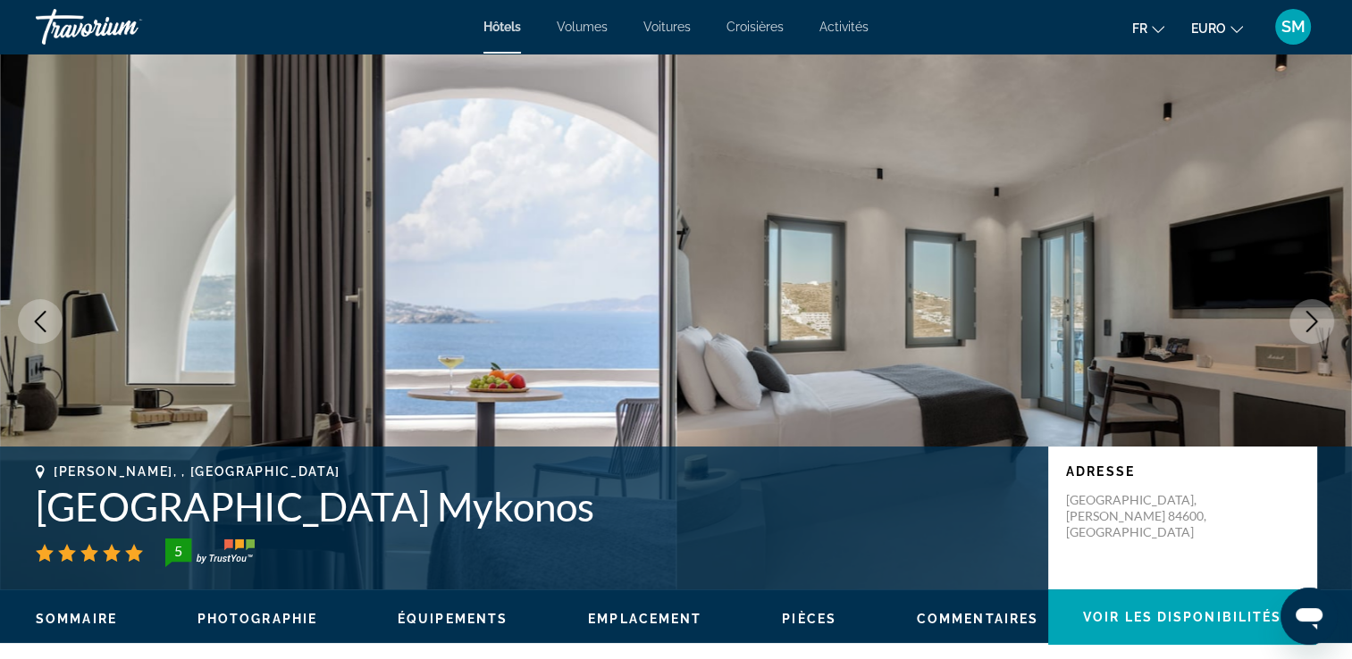
click at [1305, 320] on icon "Image suivante" at bounding box center [1311, 321] width 21 height 21
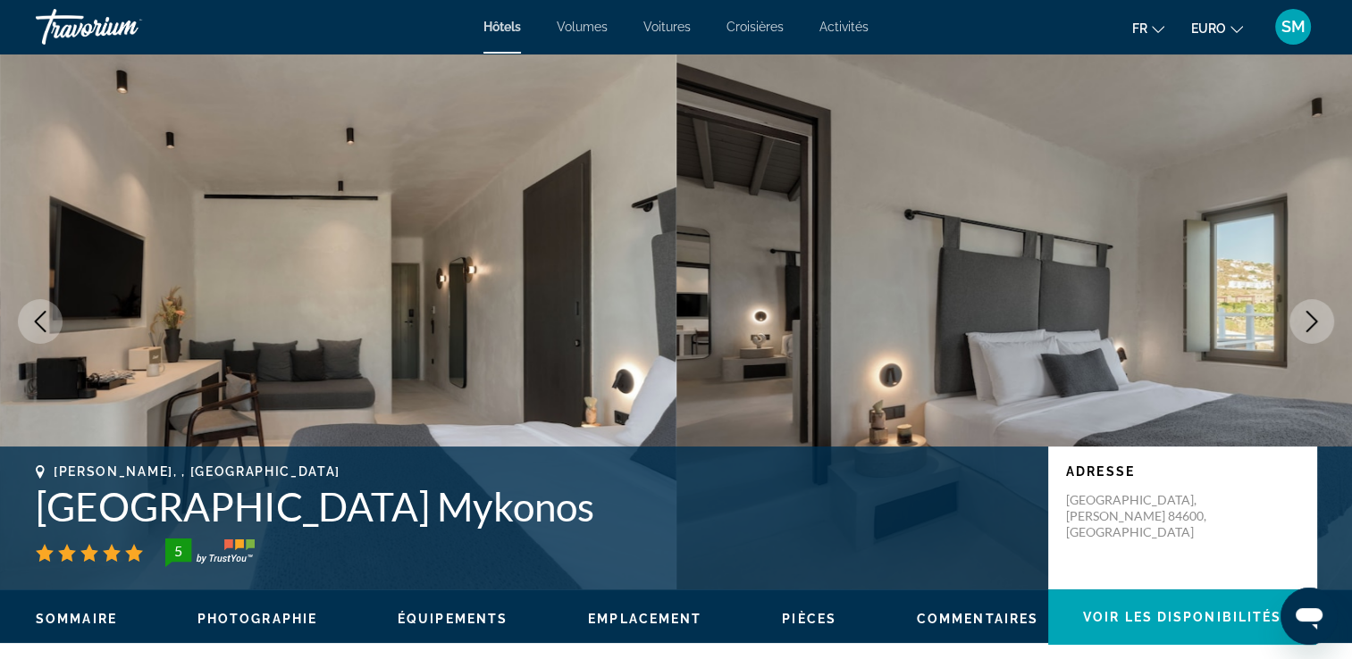
click at [1305, 320] on icon "Image suivante" at bounding box center [1311, 321] width 21 height 21
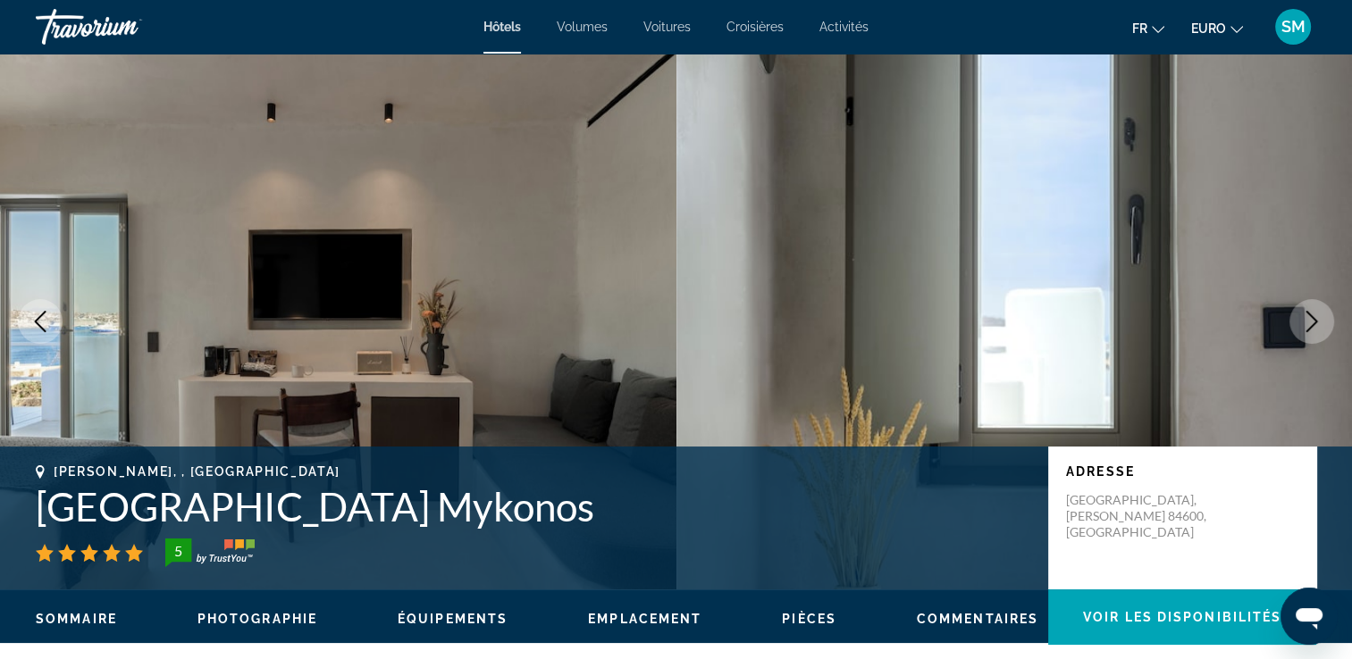
click at [1305, 320] on icon "Image suivante" at bounding box center [1311, 321] width 21 height 21
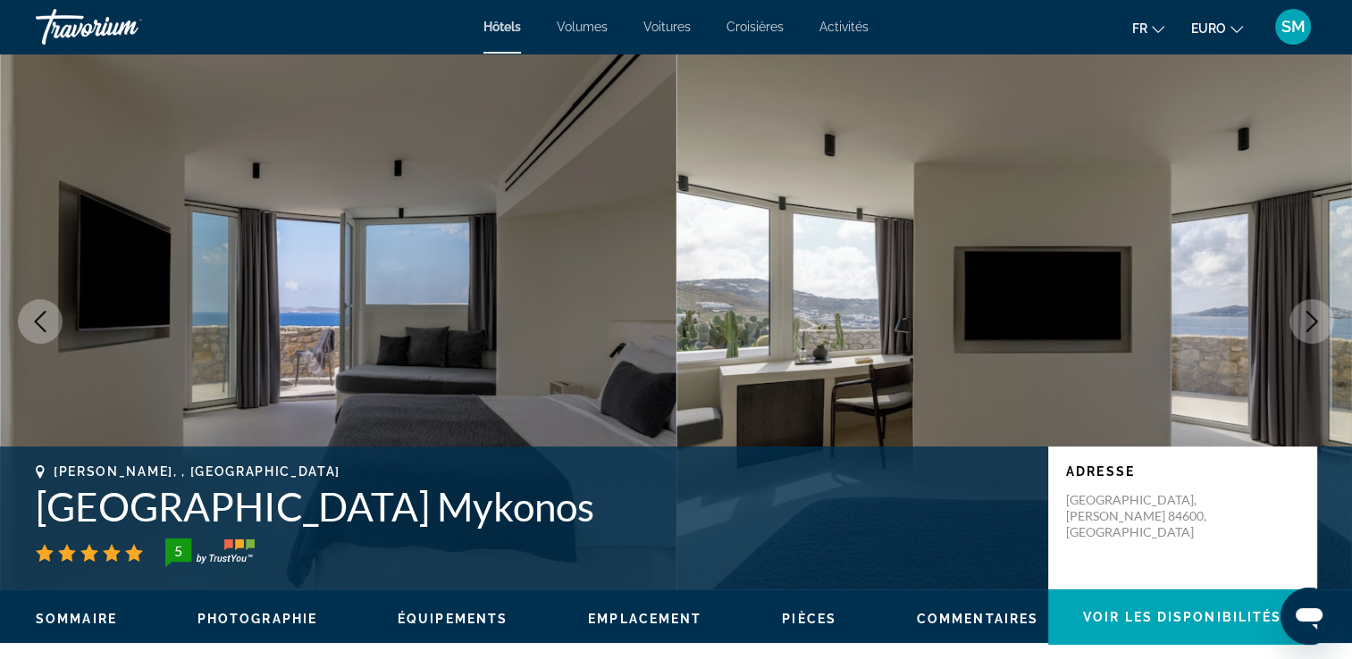
click at [1305, 320] on icon "Image suivante" at bounding box center [1311, 321] width 21 height 21
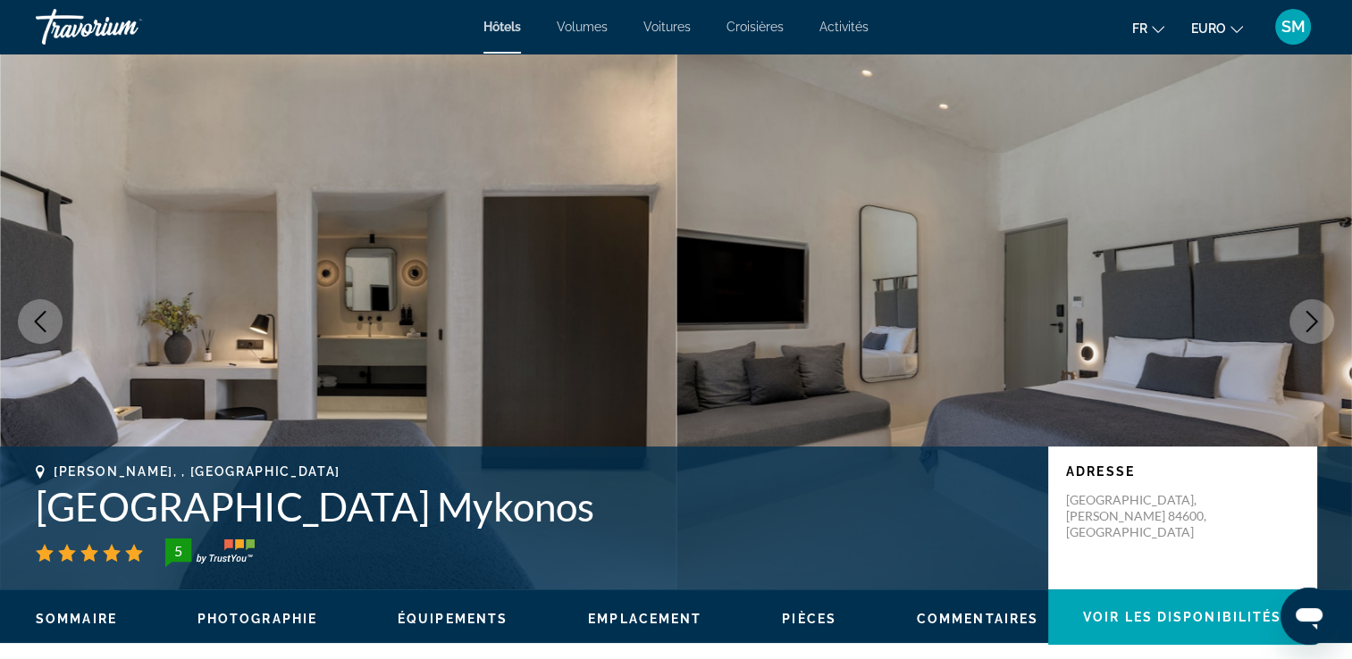
click at [1305, 320] on icon "Image suivante" at bounding box center [1311, 321] width 21 height 21
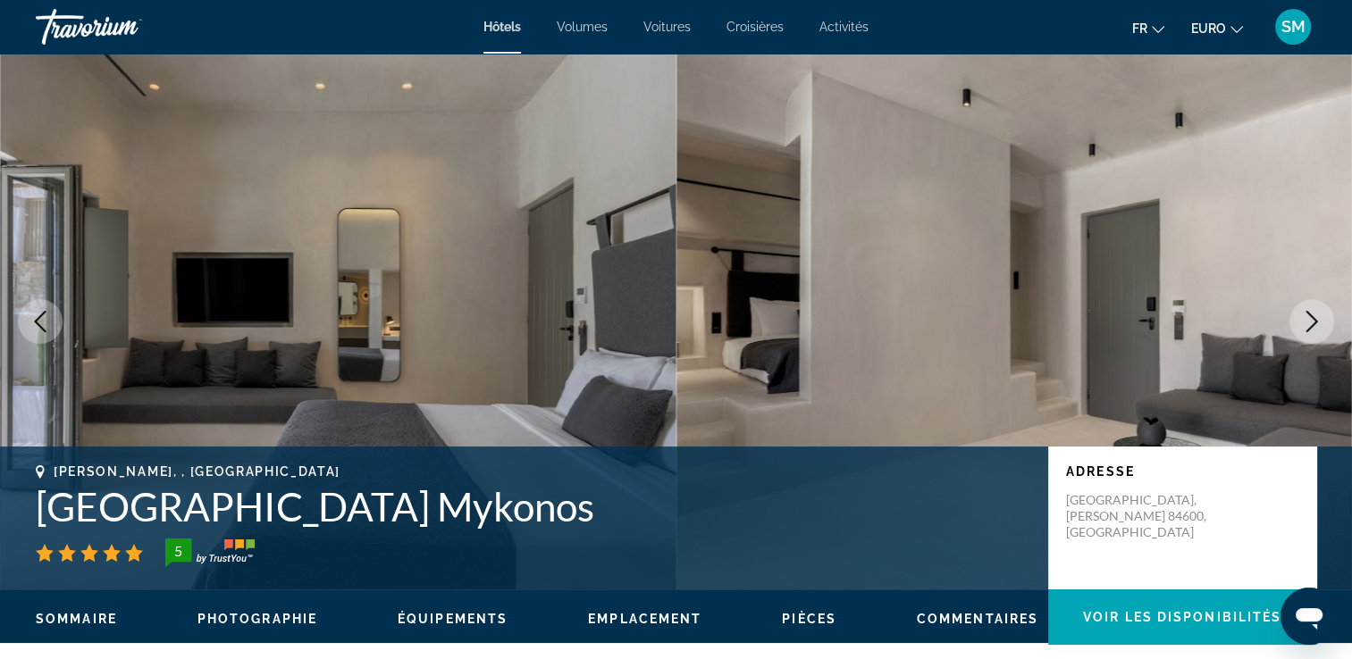
click at [1305, 320] on icon "Image suivante" at bounding box center [1311, 321] width 21 height 21
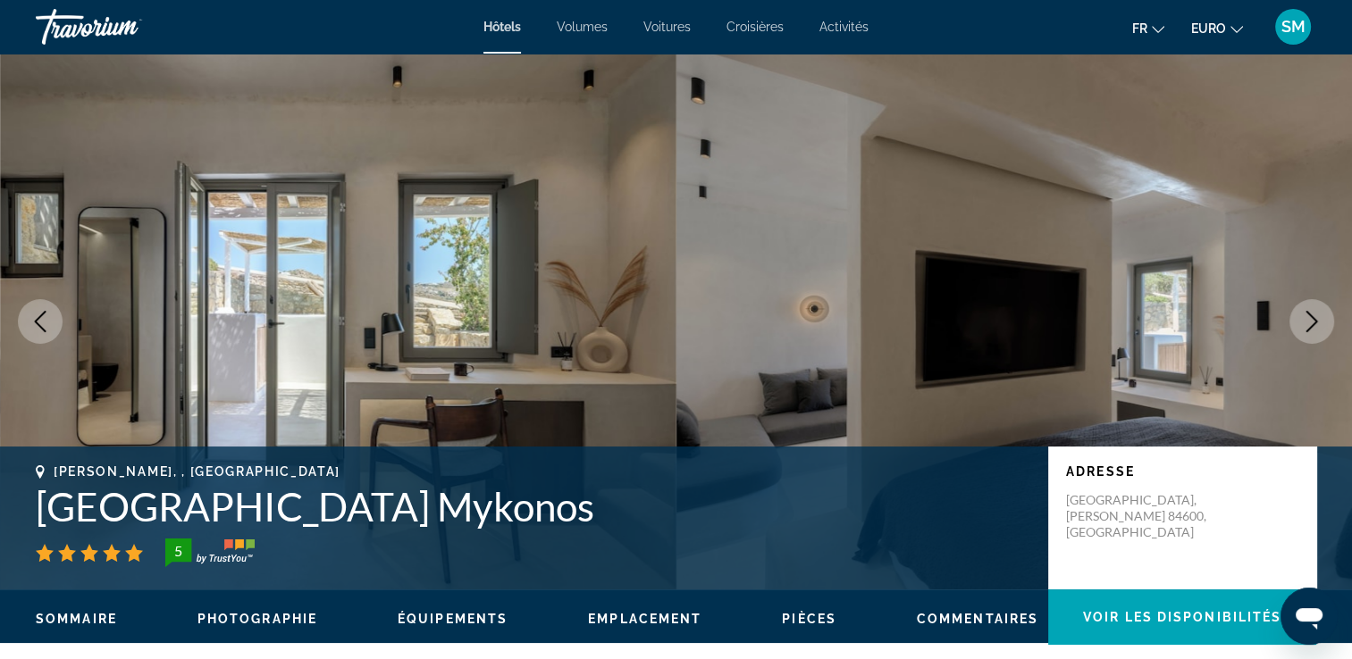
click at [1305, 320] on icon "Image suivante" at bounding box center [1311, 321] width 21 height 21
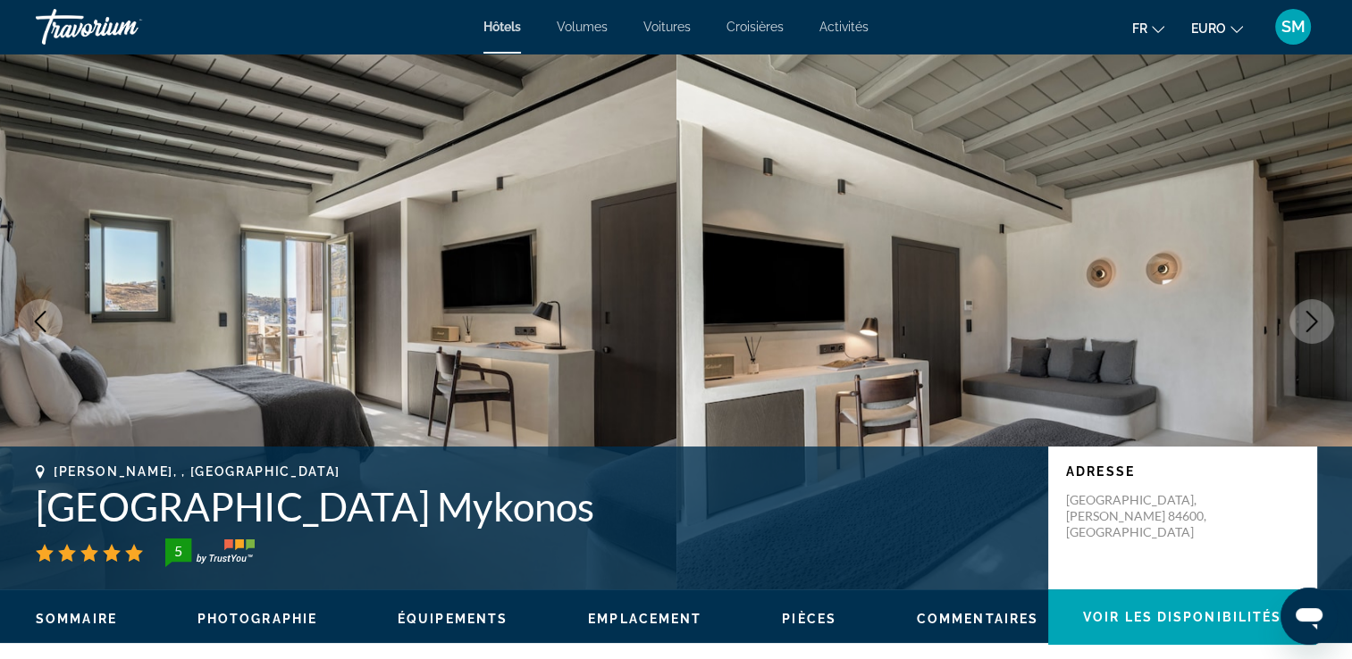
click at [1305, 320] on icon "Image suivante" at bounding box center [1311, 321] width 21 height 21
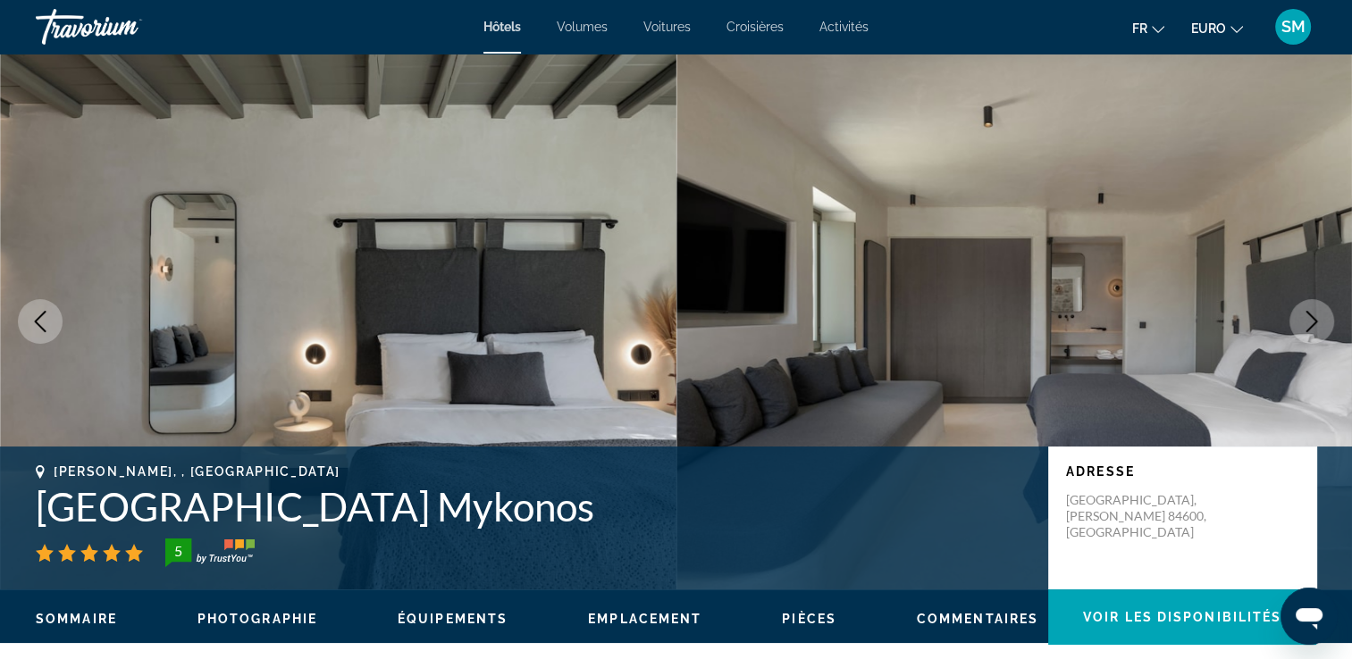
click at [1305, 320] on icon "Image suivante" at bounding box center [1311, 321] width 21 height 21
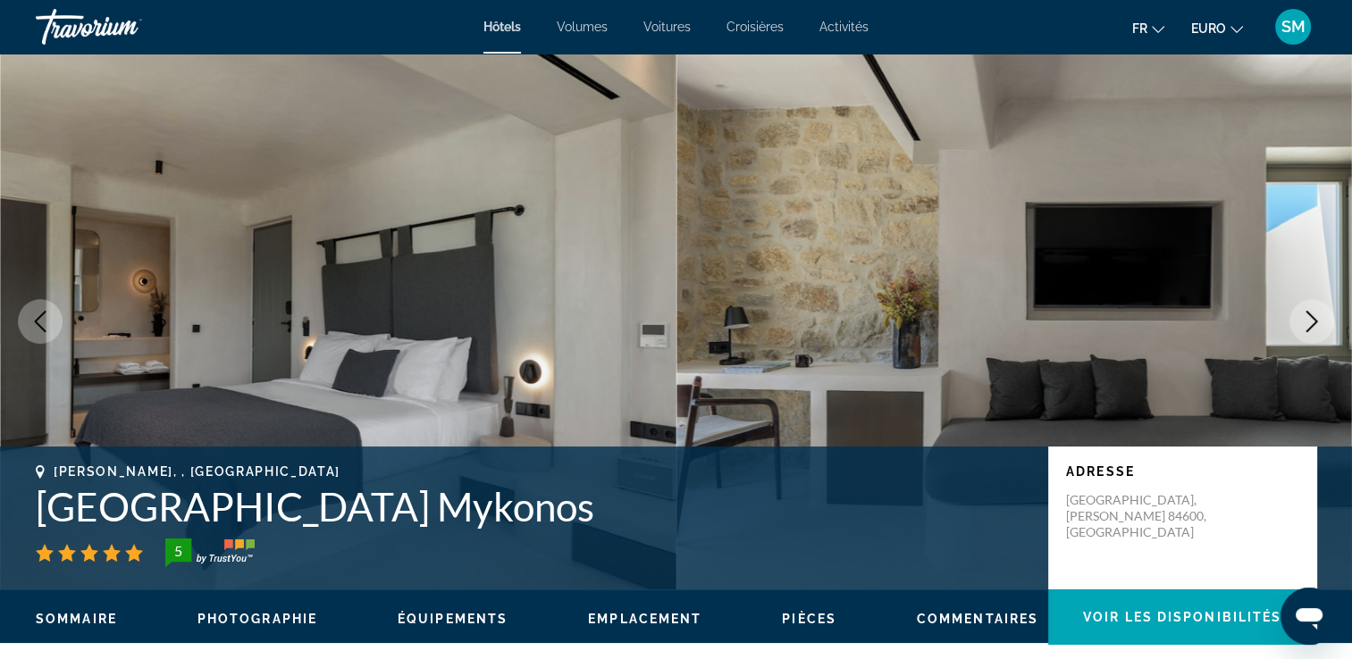
click at [1305, 320] on icon "Image suivante" at bounding box center [1311, 321] width 21 height 21
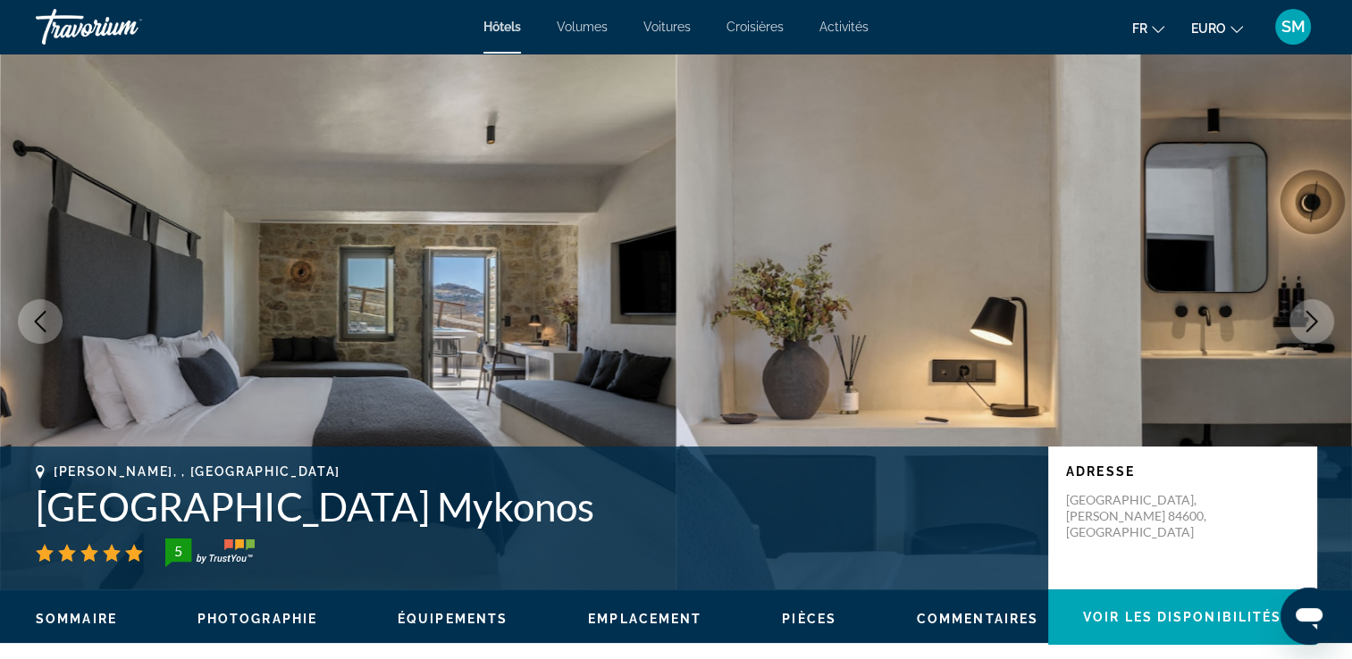
click at [1305, 320] on icon "Image suivante" at bounding box center [1311, 321] width 21 height 21
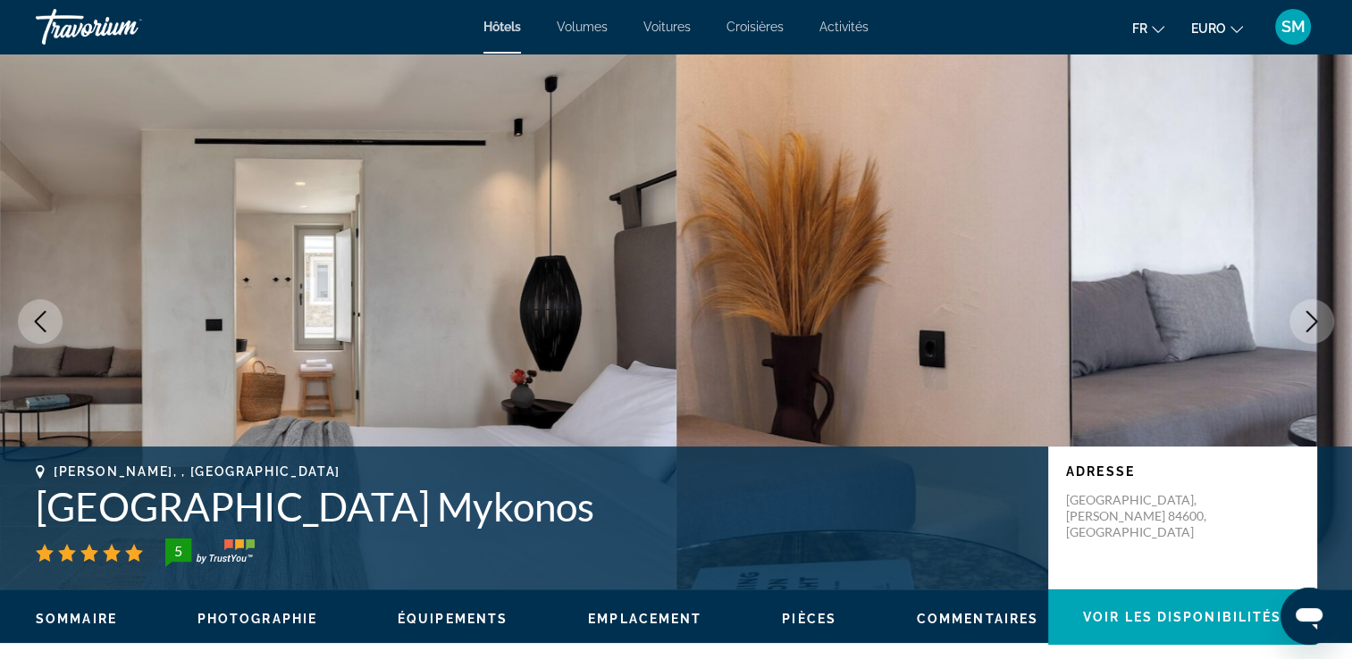
click at [1305, 320] on icon "Image suivante" at bounding box center [1311, 321] width 21 height 21
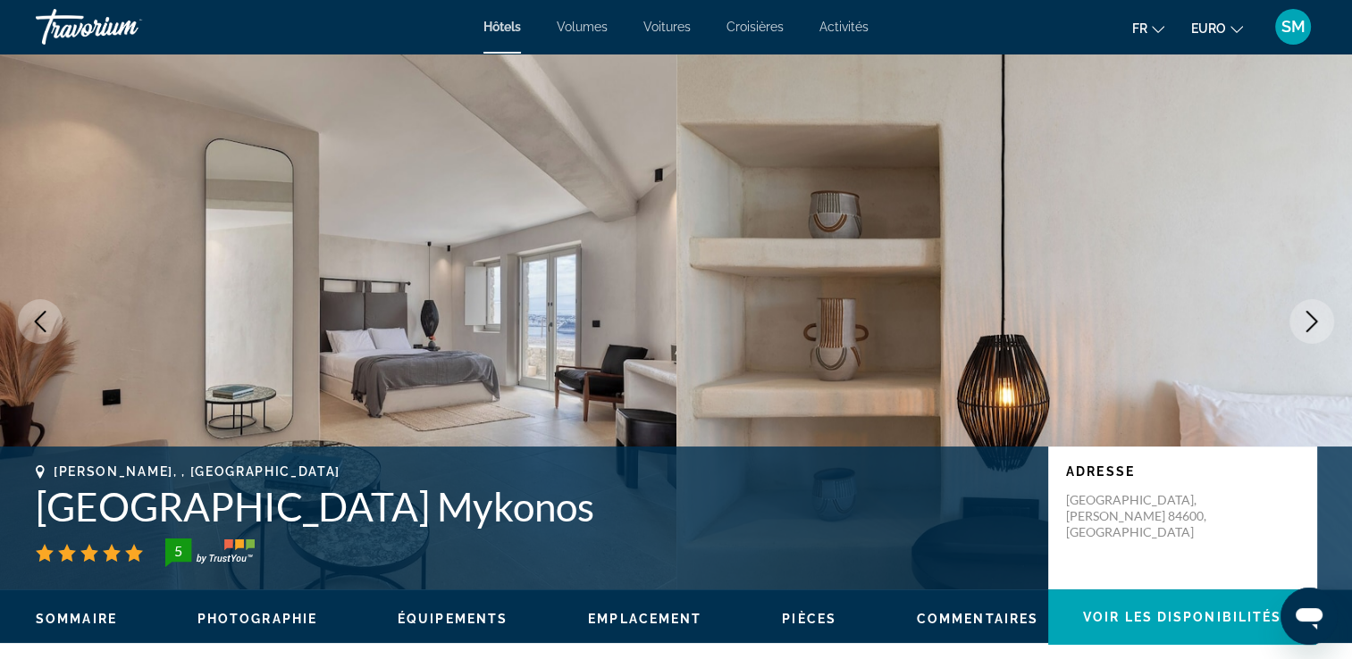
click at [1305, 320] on icon "Image suivante" at bounding box center [1311, 321] width 21 height 21
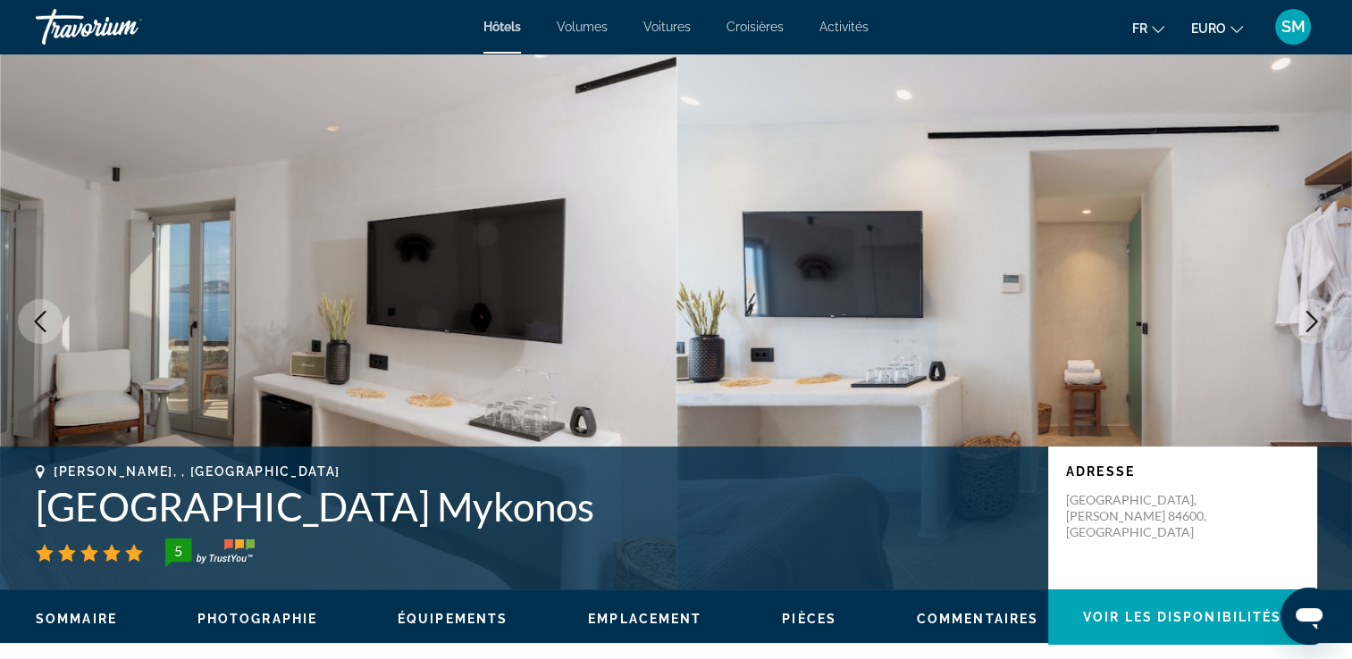
click at [1305, 320] on icon "Image suivante" at bounding box center [1311, 321] width 21 height 21
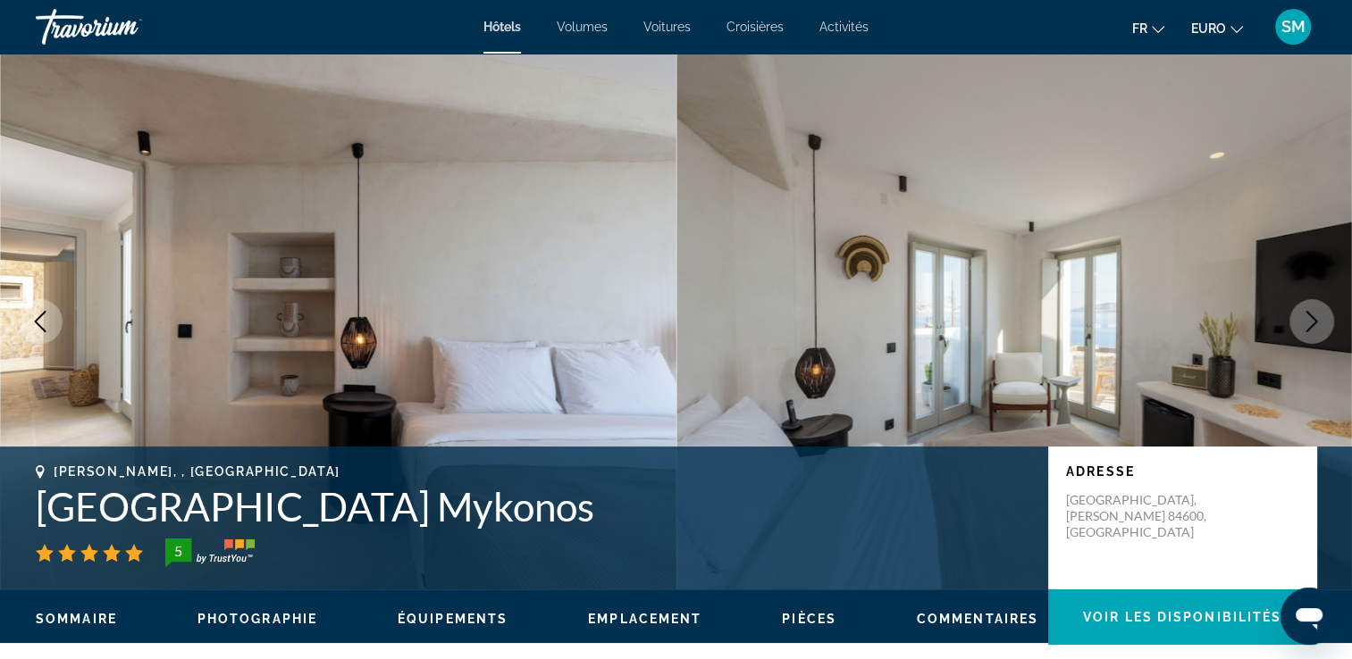
click at [1305, 320] on icon "Image suivante" at bounding box center [1311, 321] width 21 height 21
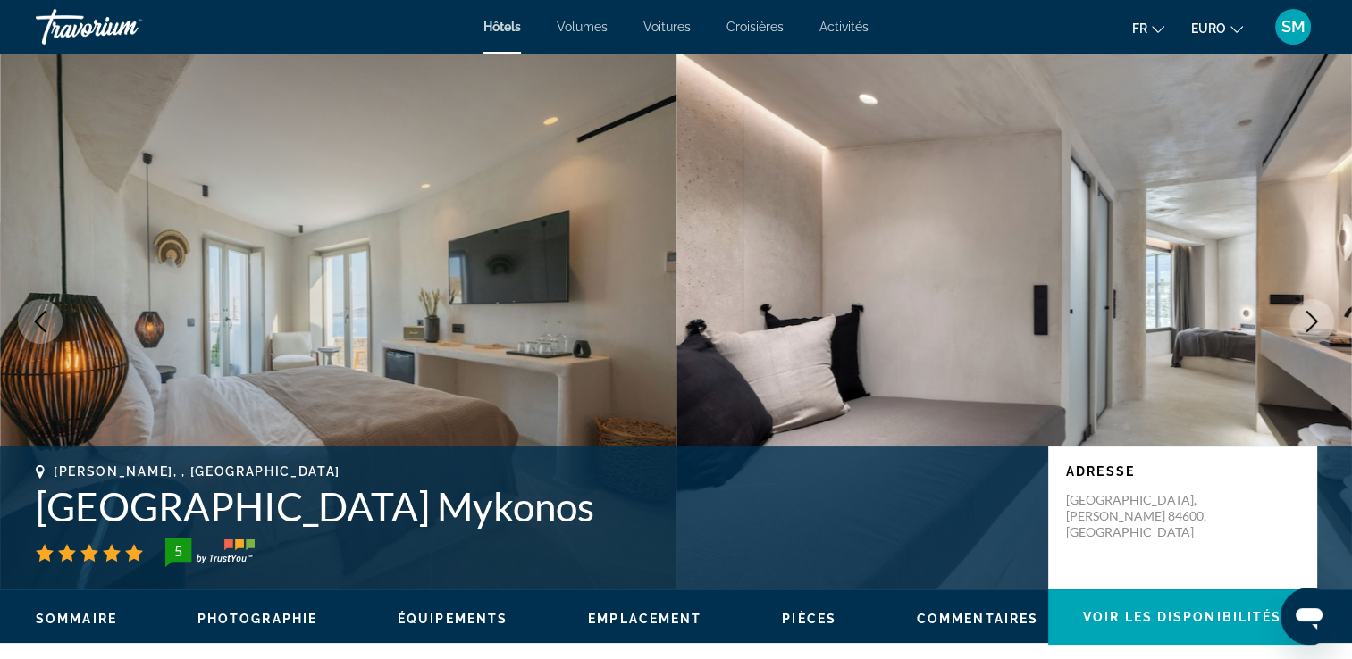
click at [1305, 320] on icon "Image suivante" at bounding box center [1311, 321] width 21 height 21
